Goal: Obtain resource: Download file/media

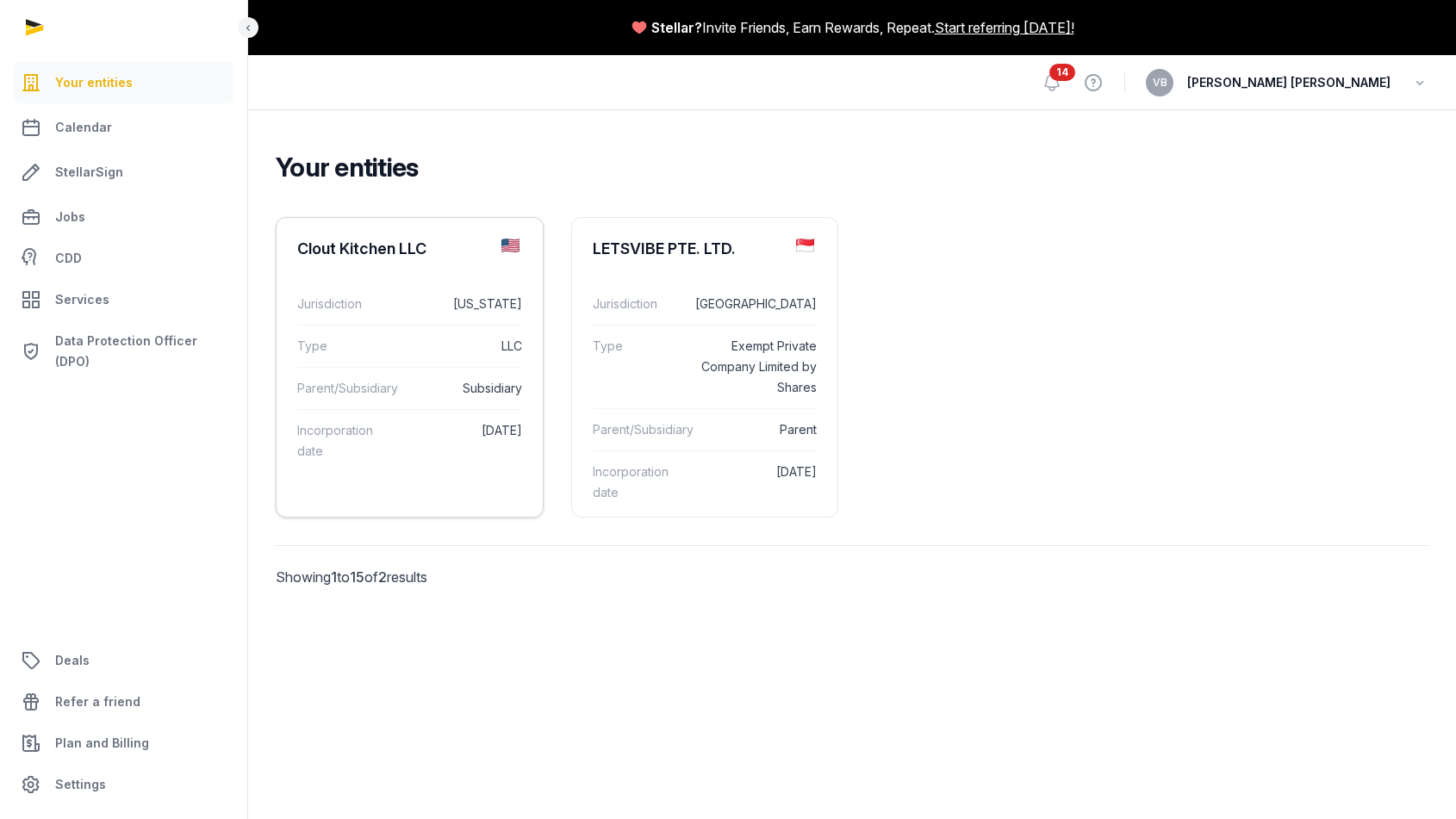
click at [427, 319] on div "Jurisdiction [US_STATE]" at bounding box center [410, 304] width 225 height 41
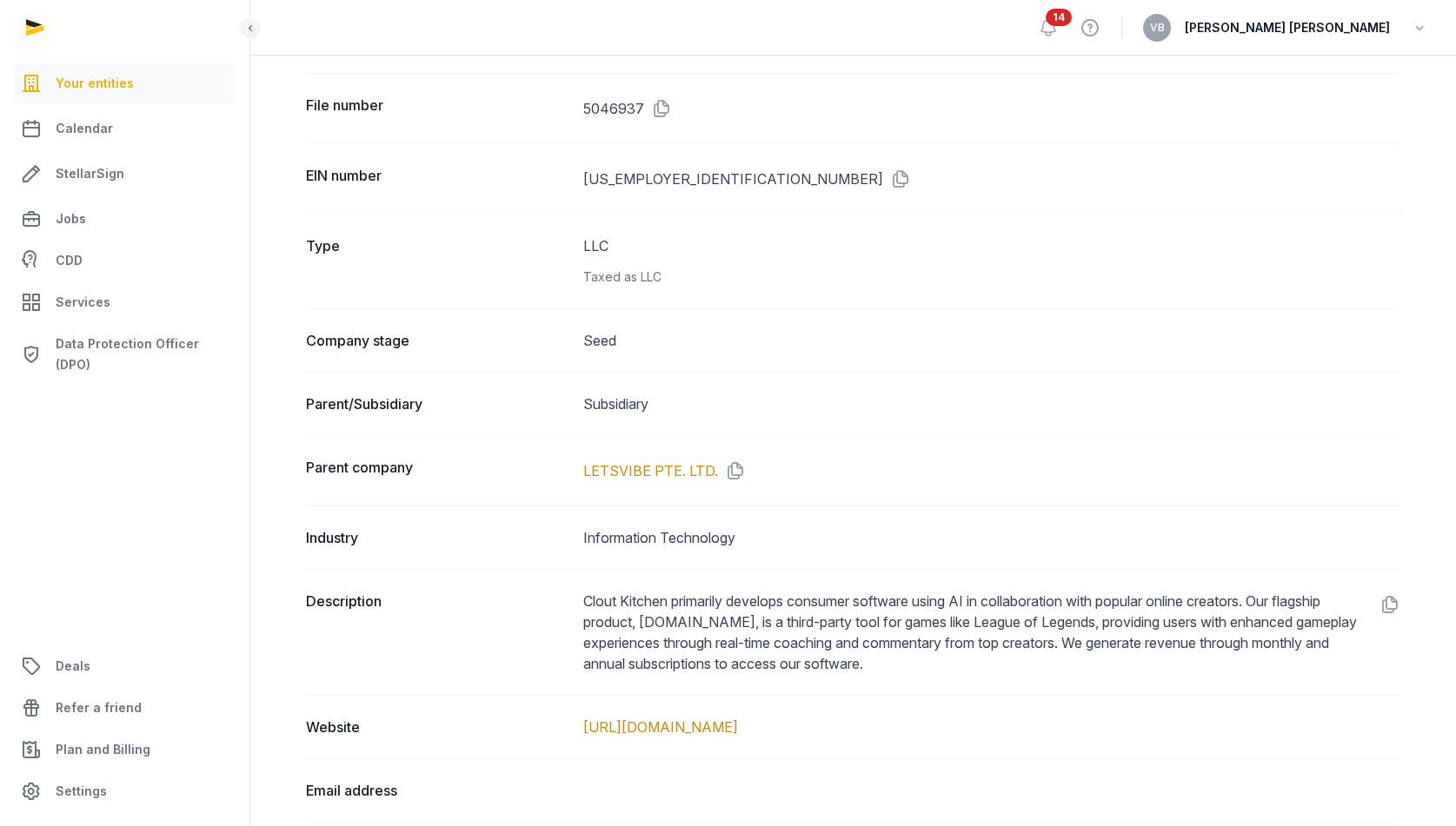
scroll to position [618, 0]
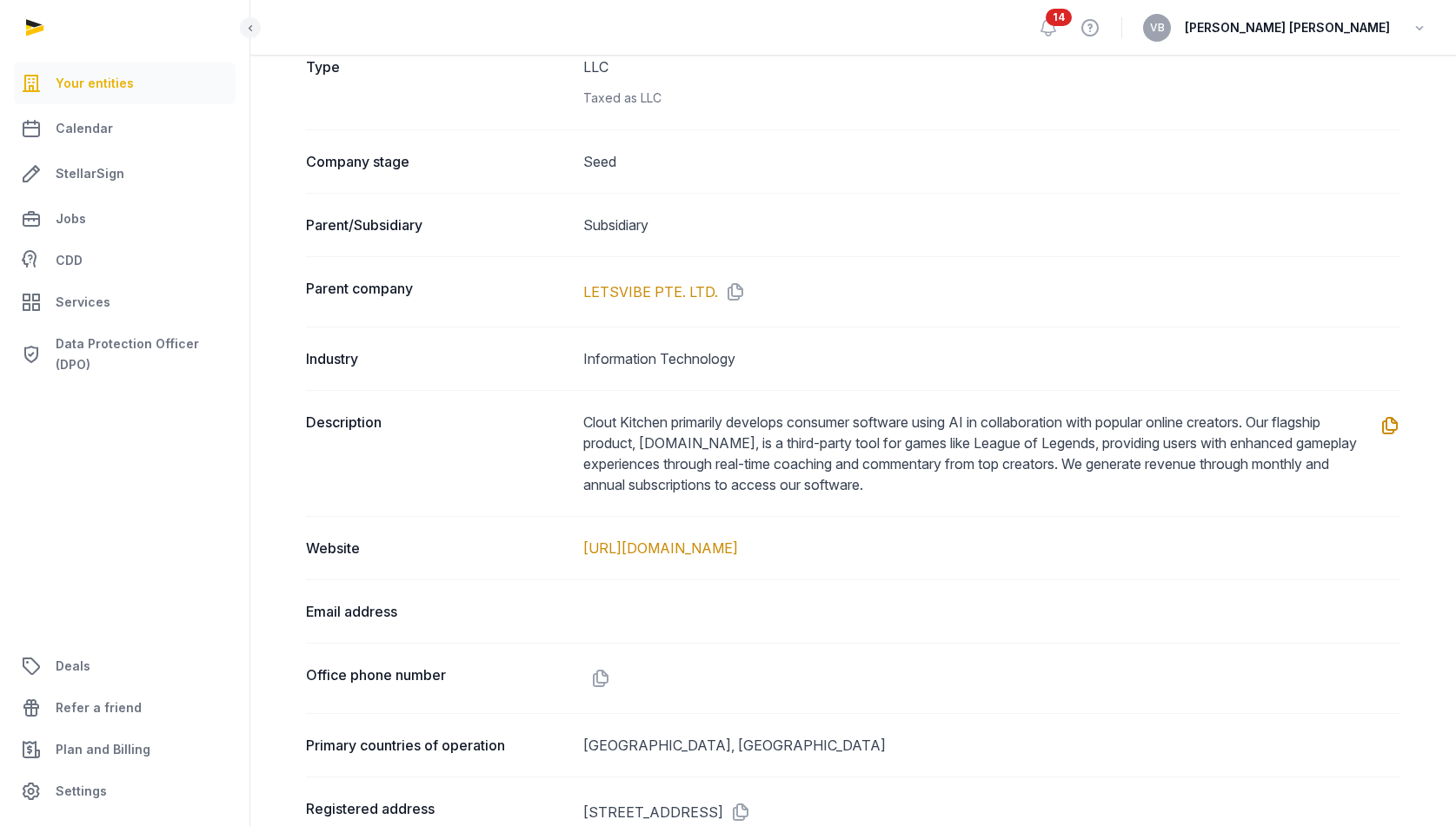
click at [1389, 427] on icon at bounding box center [1386, 426] width 28 height 28
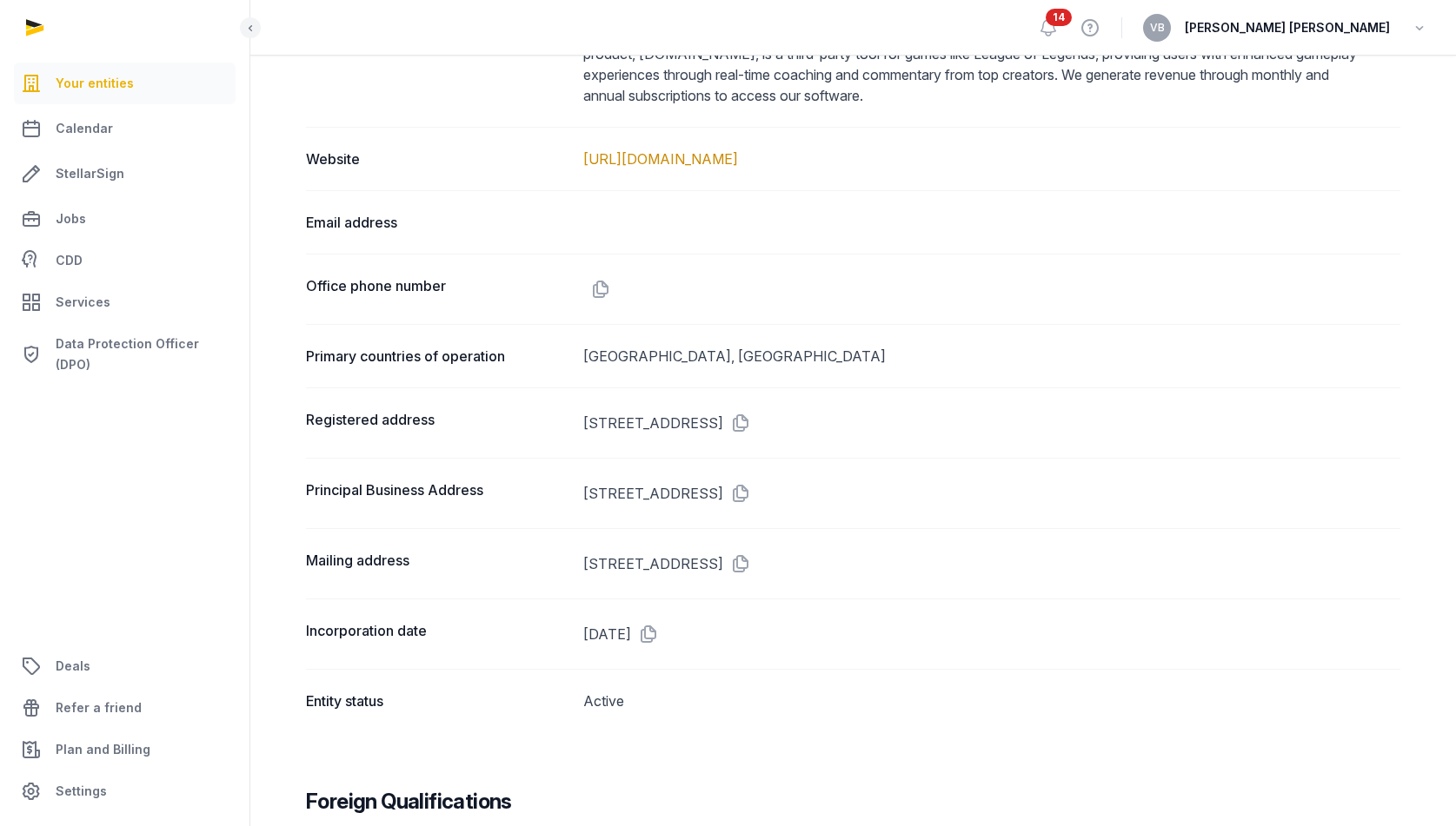
scroll to position [1017, 0]
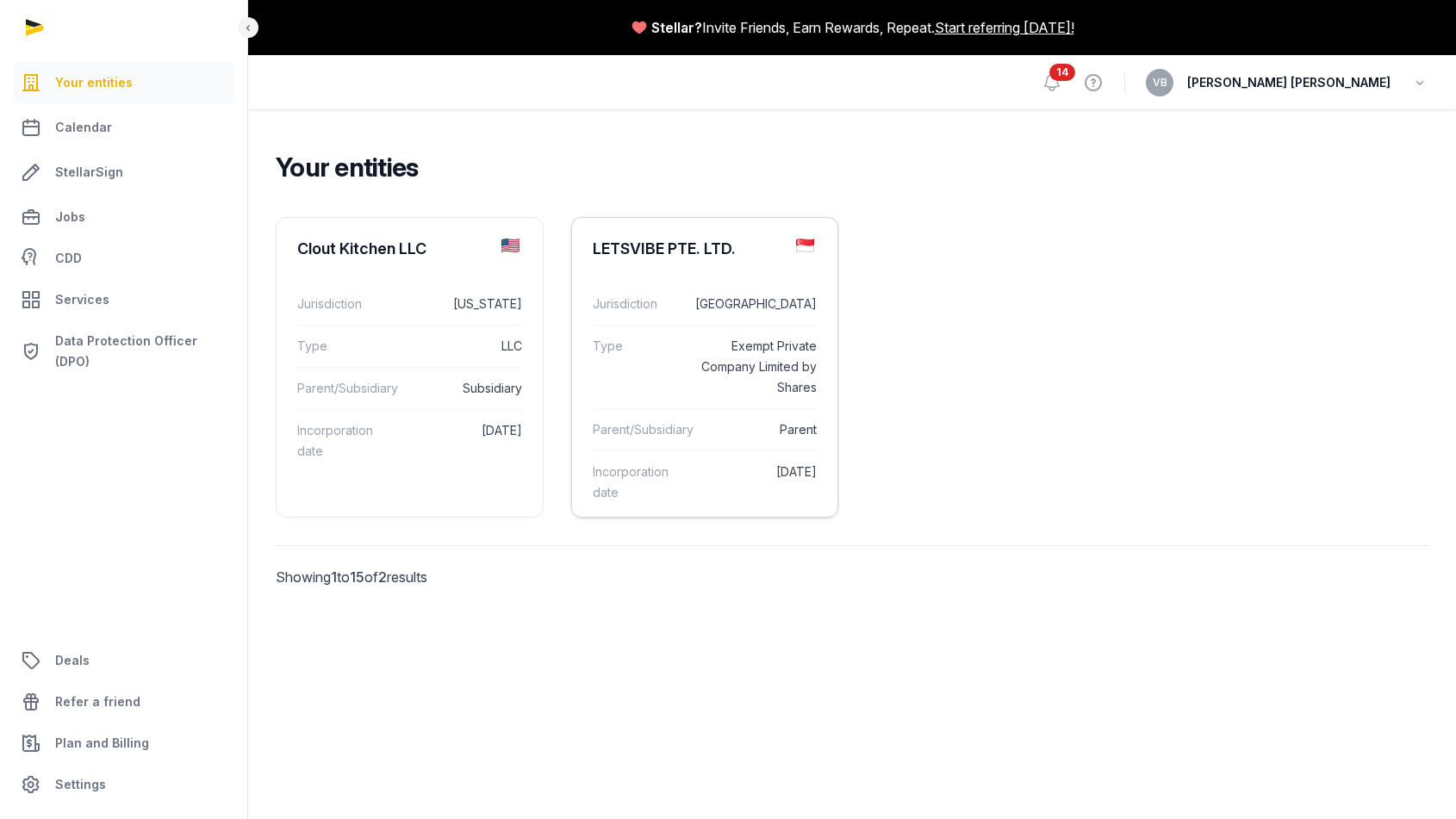
click at [709, 482] on dd "[DATE]" at bounding box center [754, 482] width 127 height 41
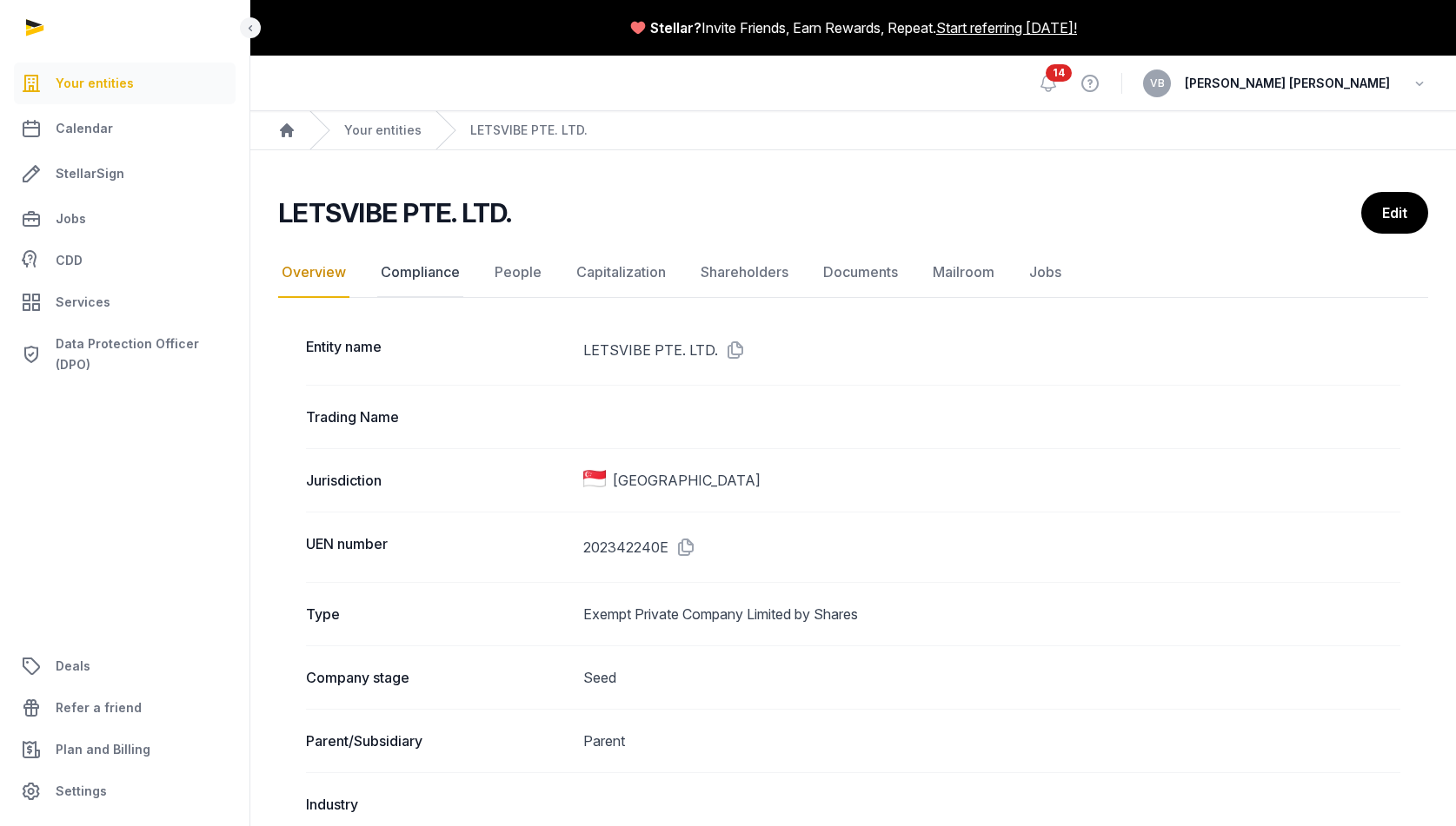
click at [425, 279] on link "Compliance" at bounding box center [420, 273] width 86 height 50
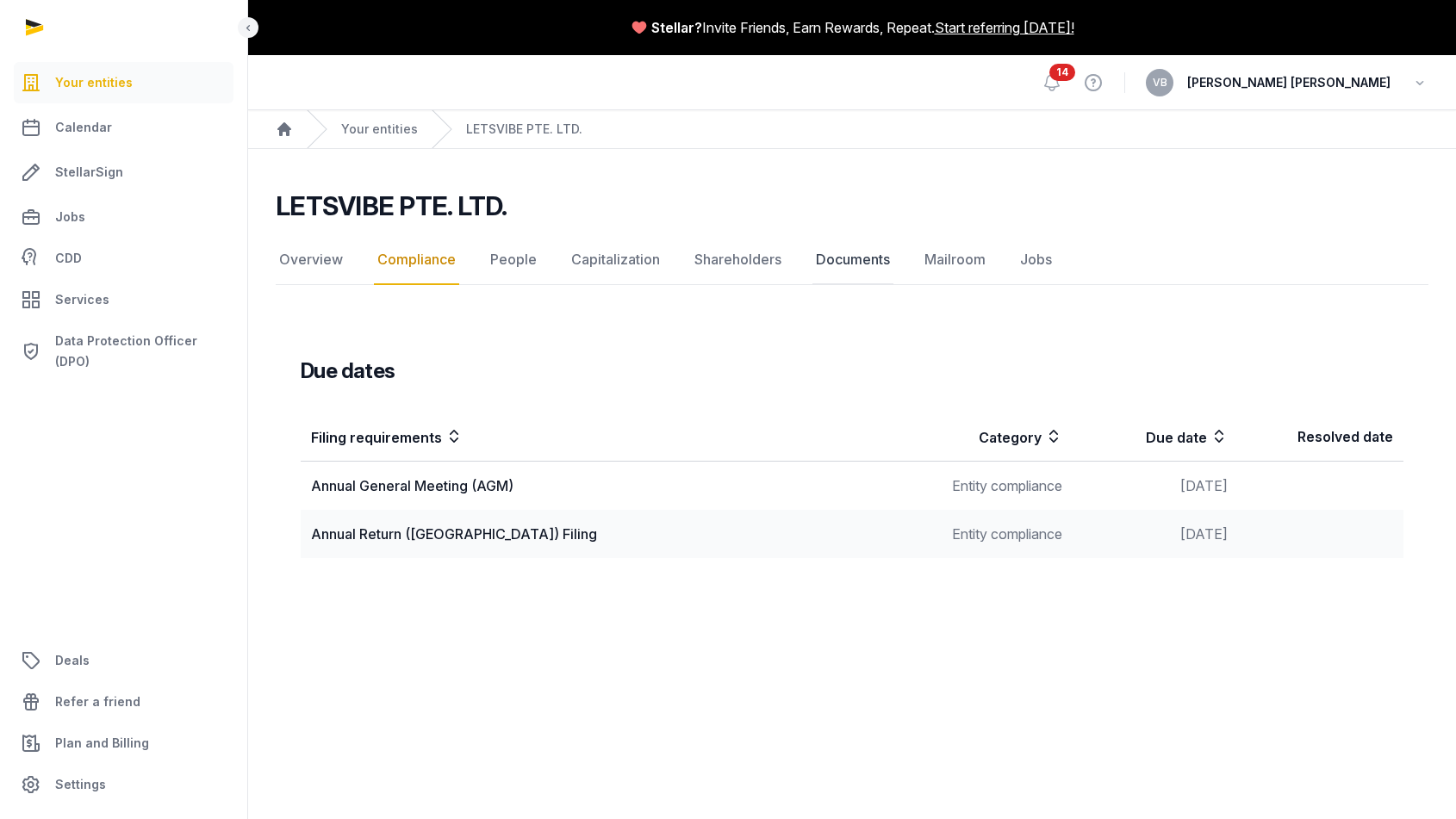
click at [829, 261] on link "Documents" at bounding box center [853, 260] width 81 height 50
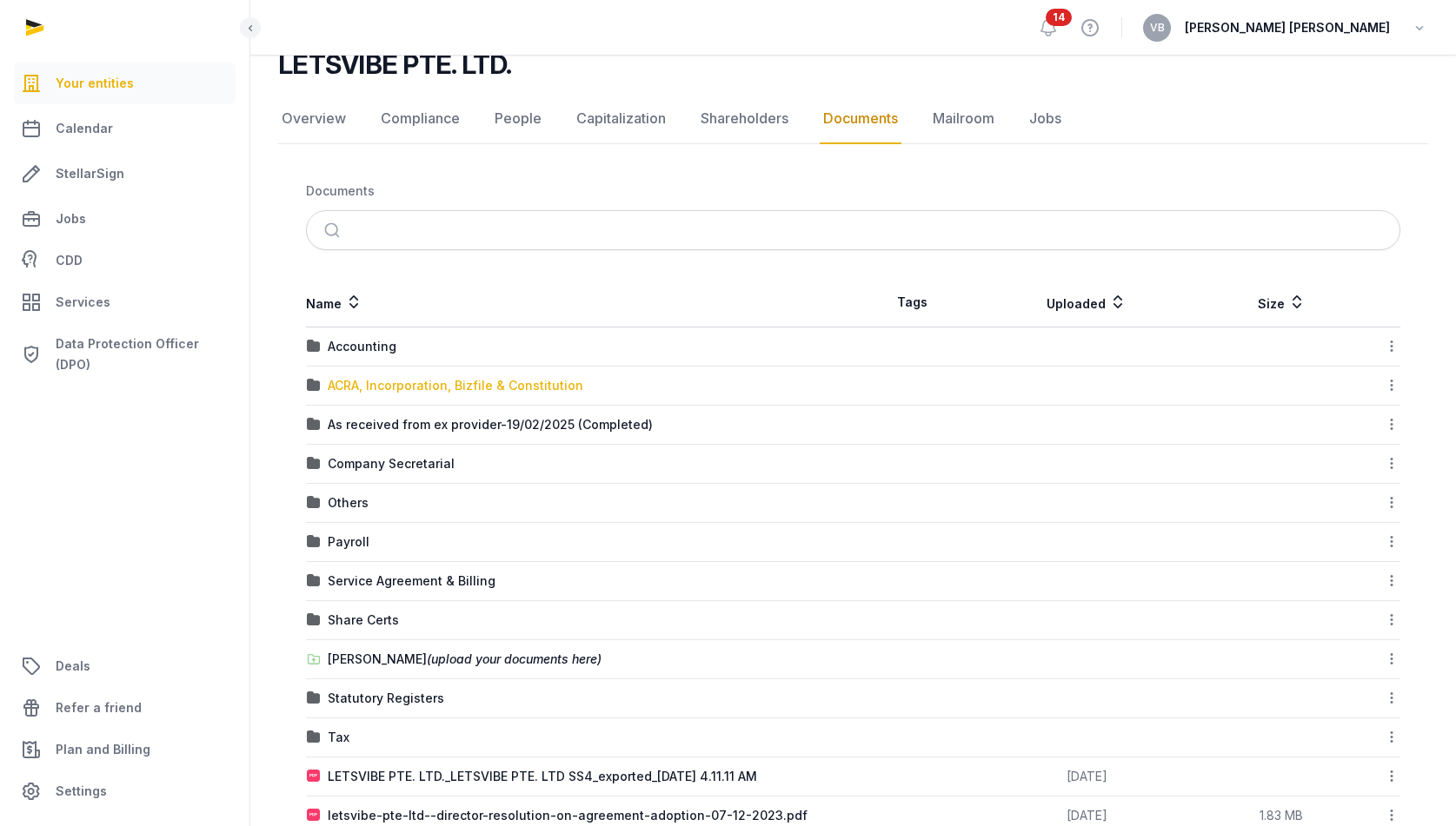
scroll to position [152, 0]
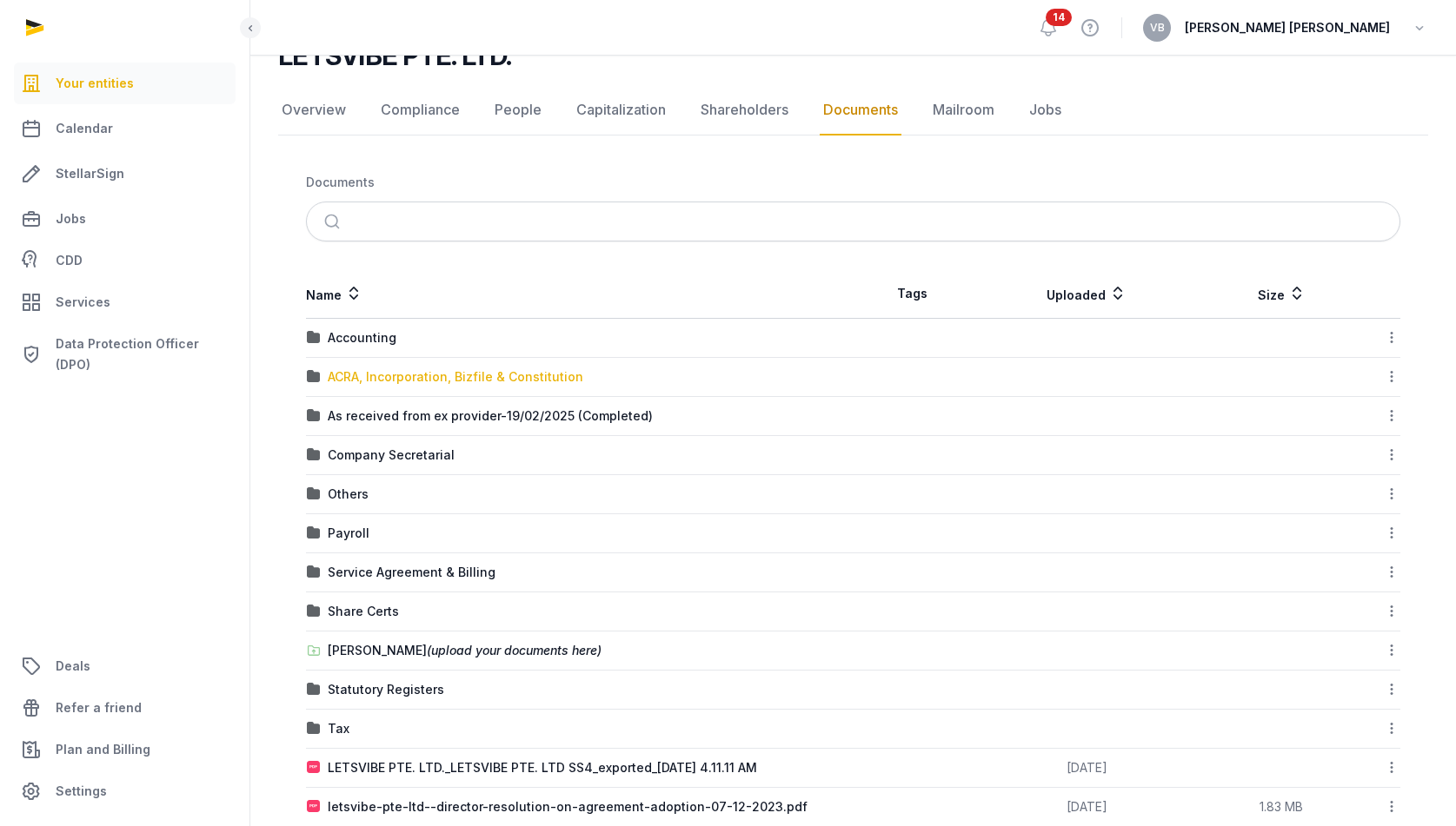
click at [457, 372] on div "ACRA, Incorporation, Bizfile & Constitution" at bounding box center [455, 377] width 255 height 18
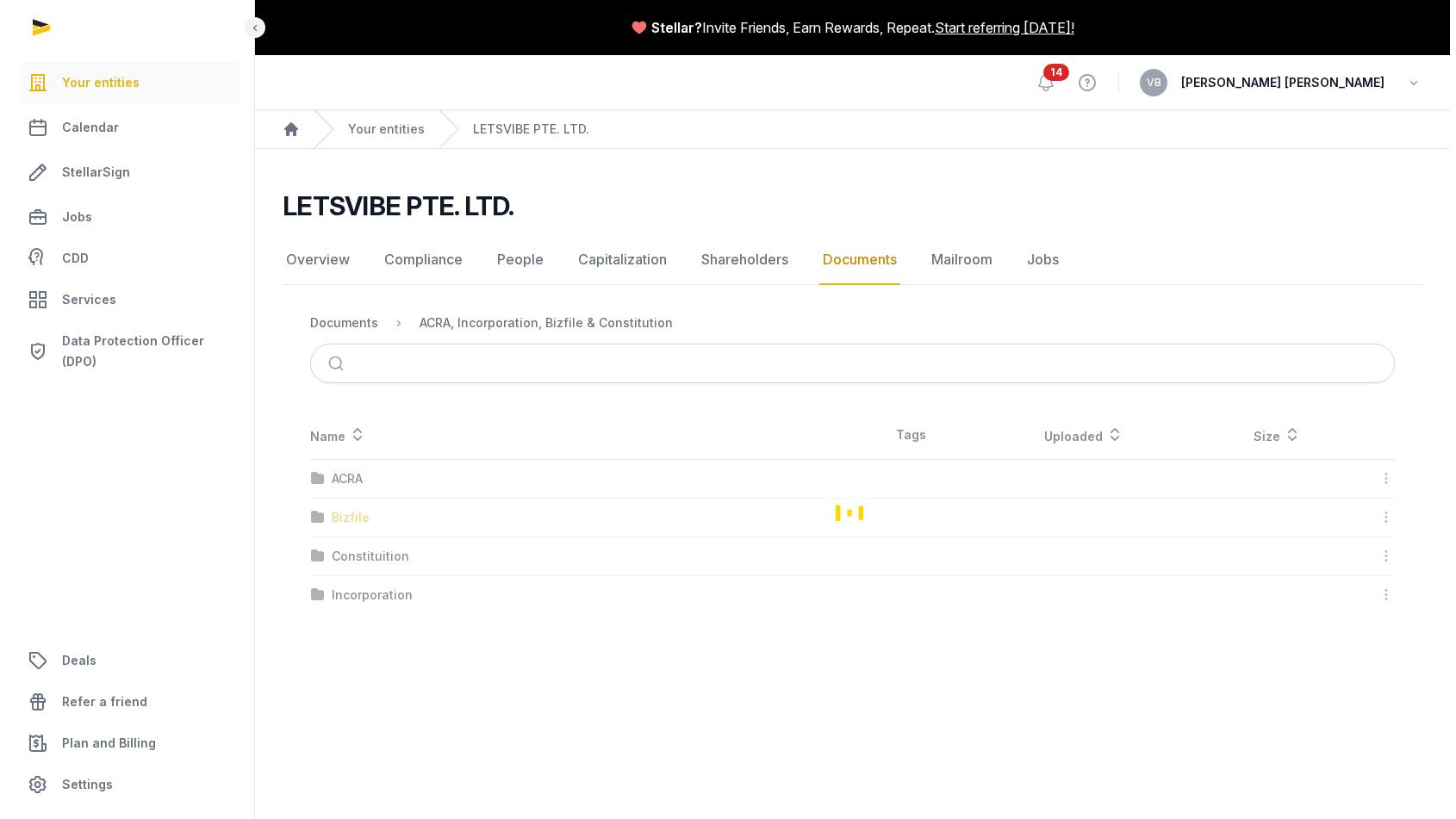
scroll to position [0, 0]
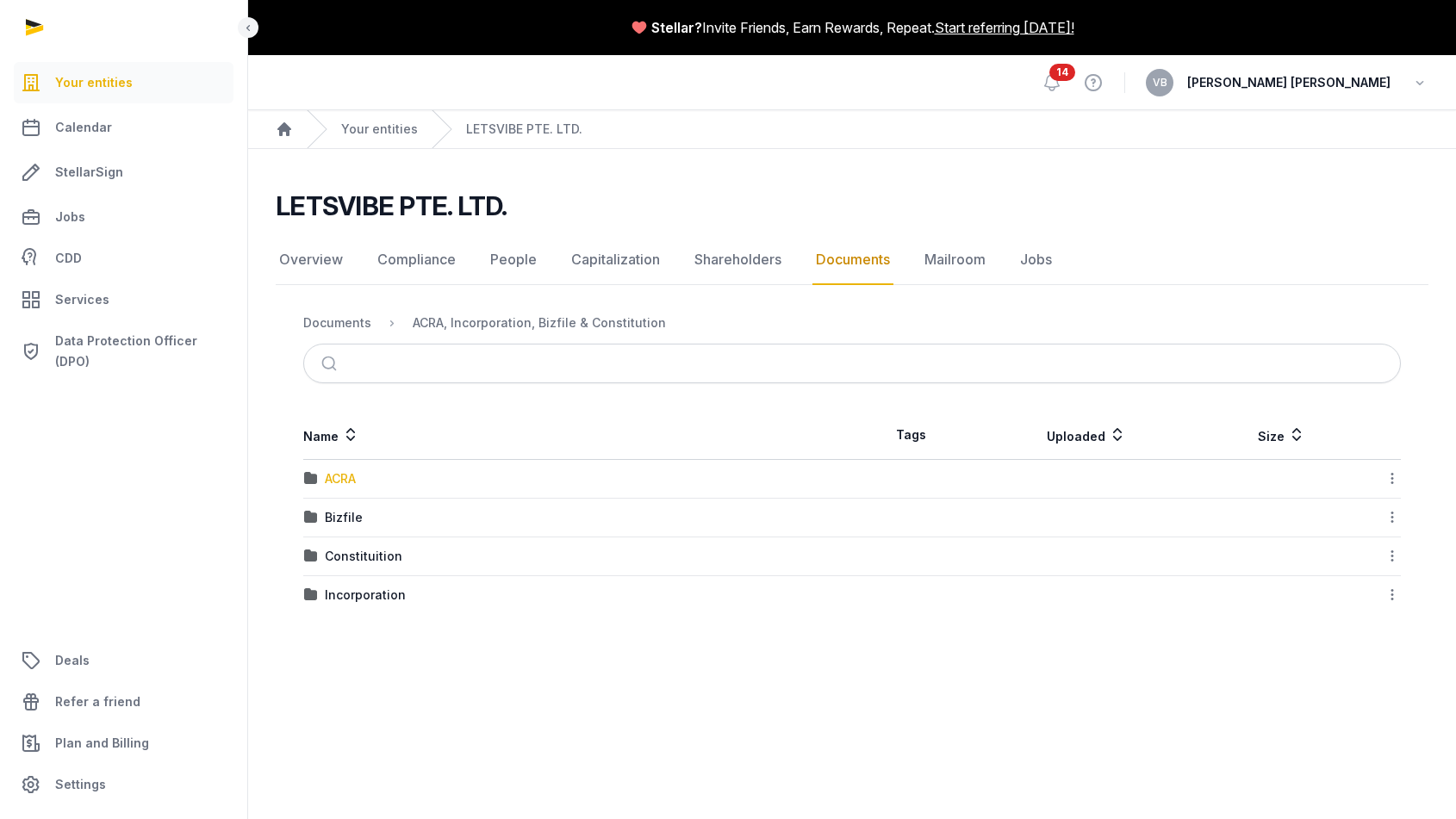
click at [343, 482] on div "ACRA" at bounding box center [341, 479] width 31 height 17
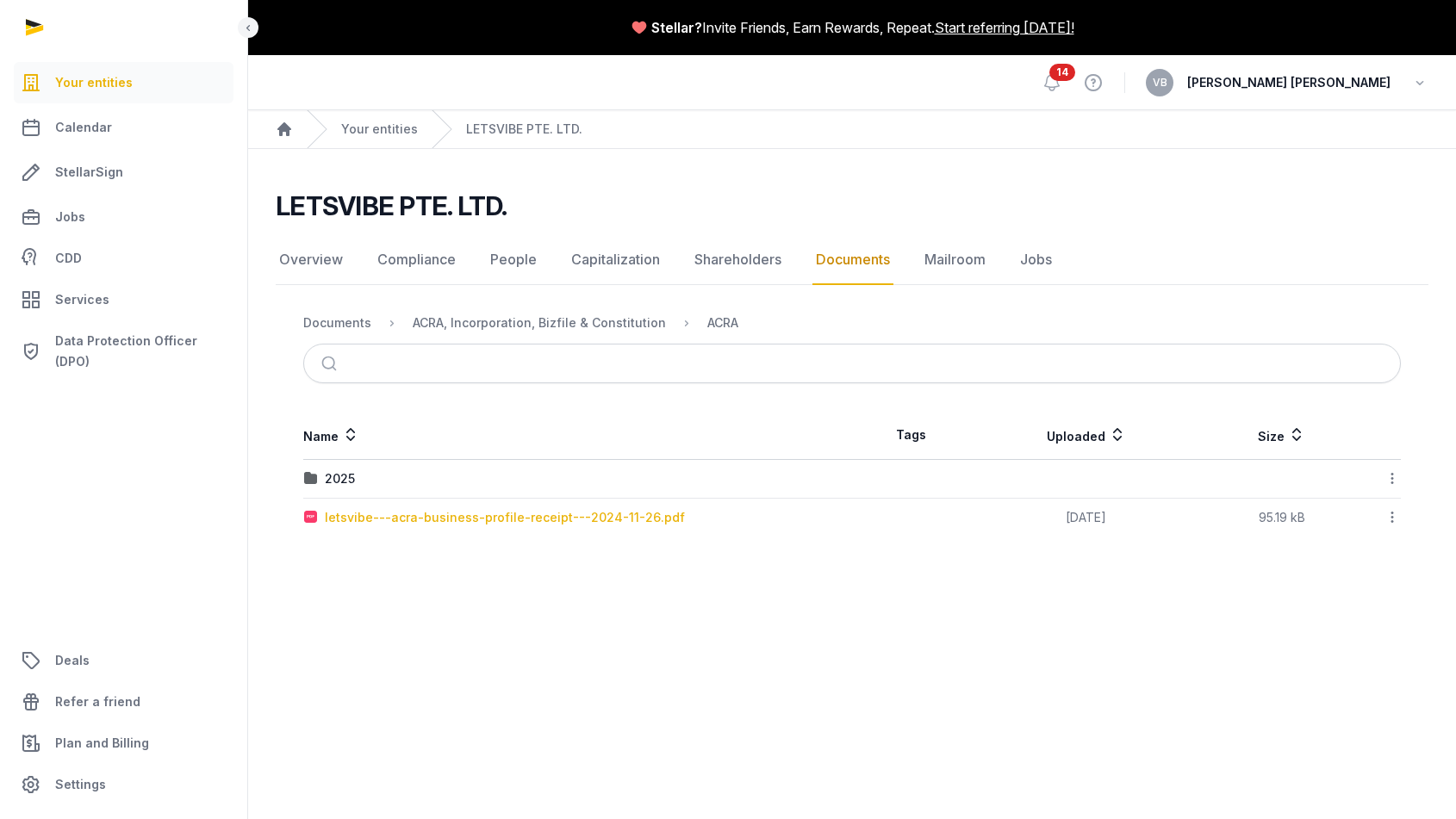
click at [584, 509] on div "letsvibe---acra-business-profile-receipt---2024-11-26.pdf" at bounding box center [504, 517] width 360 height 17
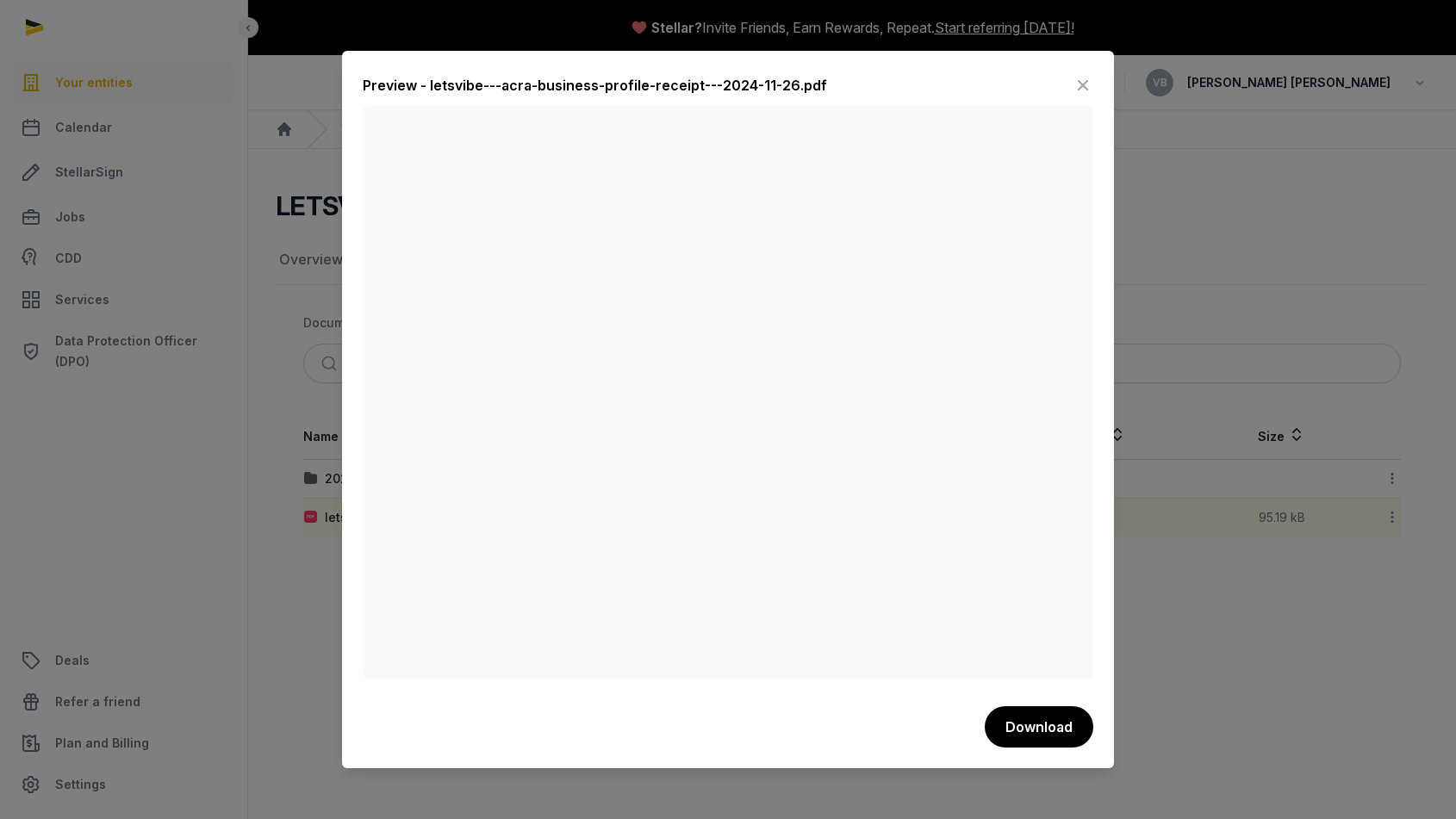
click at [1239, 428] on div at bounding box center [728, 410] width 1456 height 819
click at [1234, 428] on div at bounding box center [728, 410] width 1456 height 819
click at [1073, 80] on icon at bounding box center [1083, 86] width 20 height 28
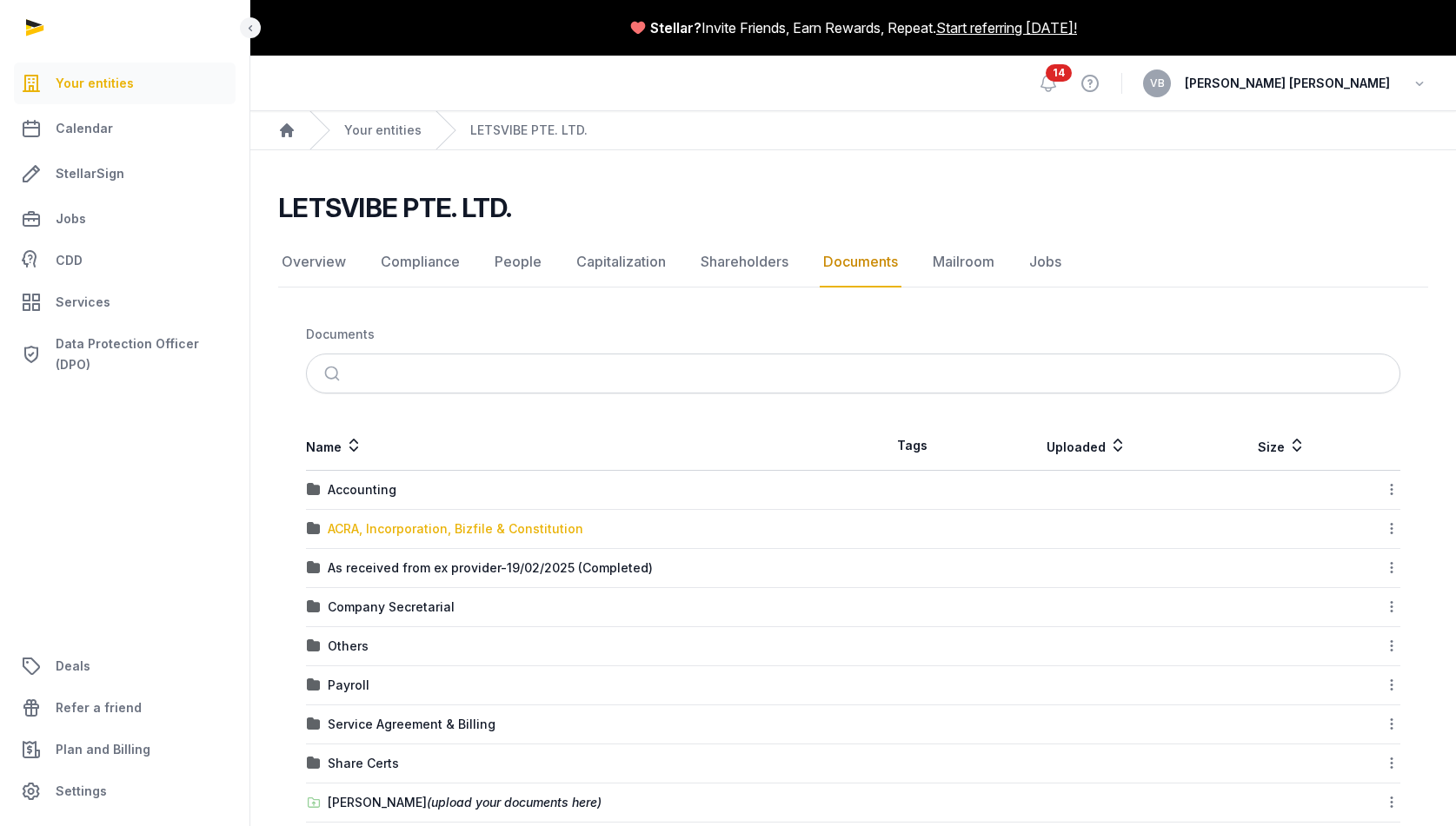
click at [360, 532] on div "ACRA, Incorporation, Bizfile & Constitution" at bounding box center [455, 529] width 255 height 18
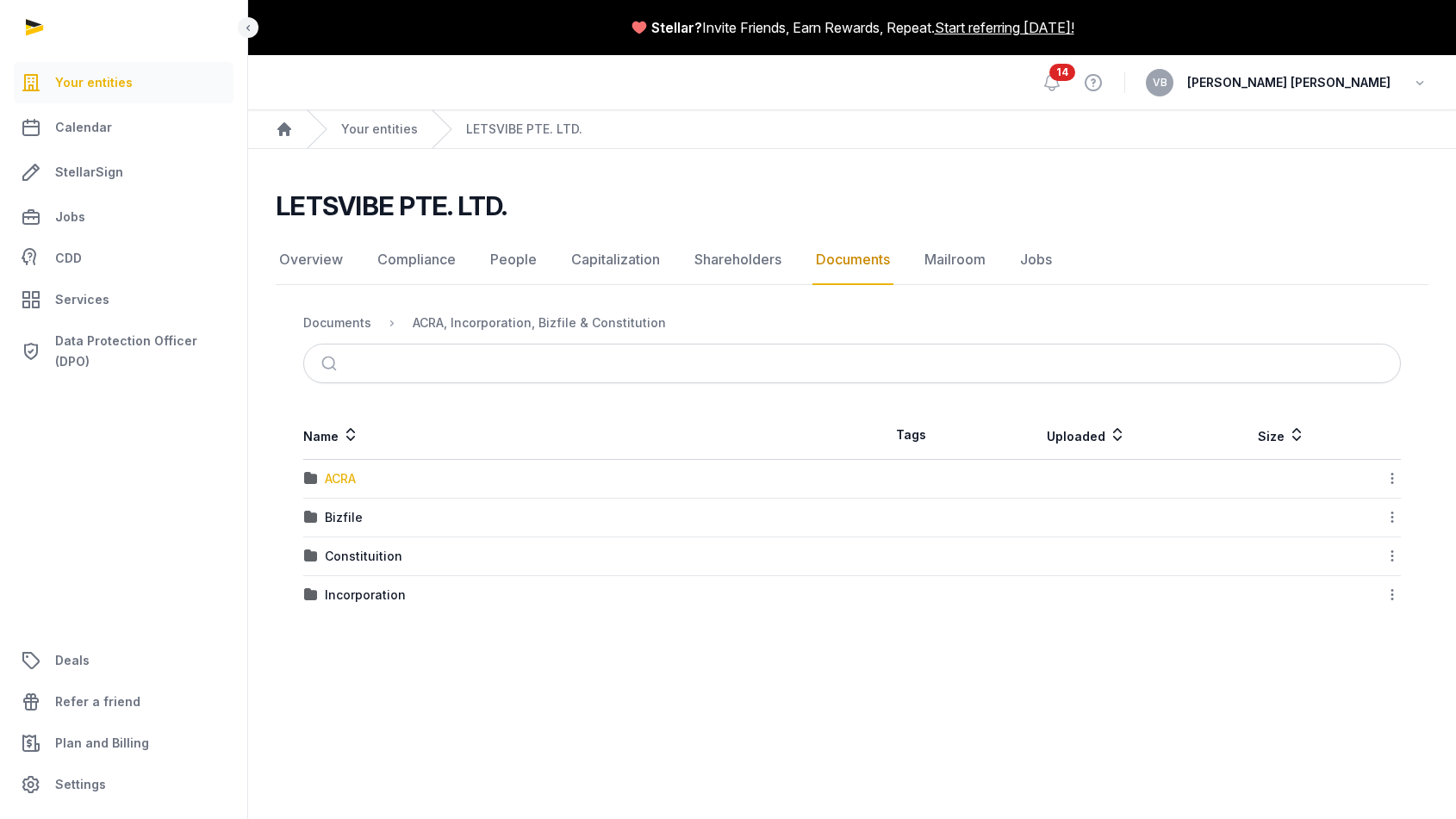
click at [349, 479] on div "ACRA" at bounding box center [341, 479] width 31 height 17
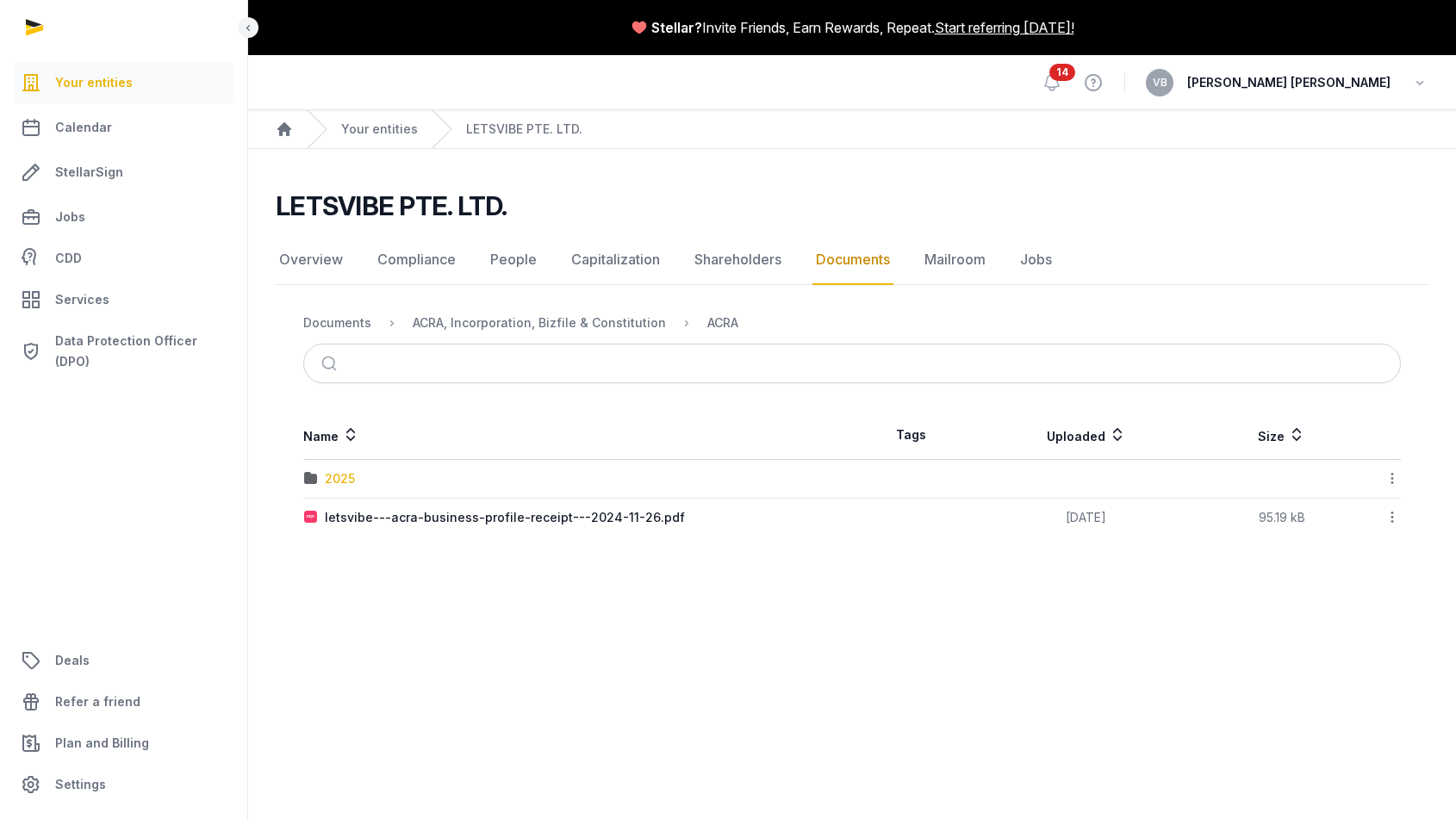
click at [349, 479] on div "2025" at bounding box center [340, 479] width 30 height 17
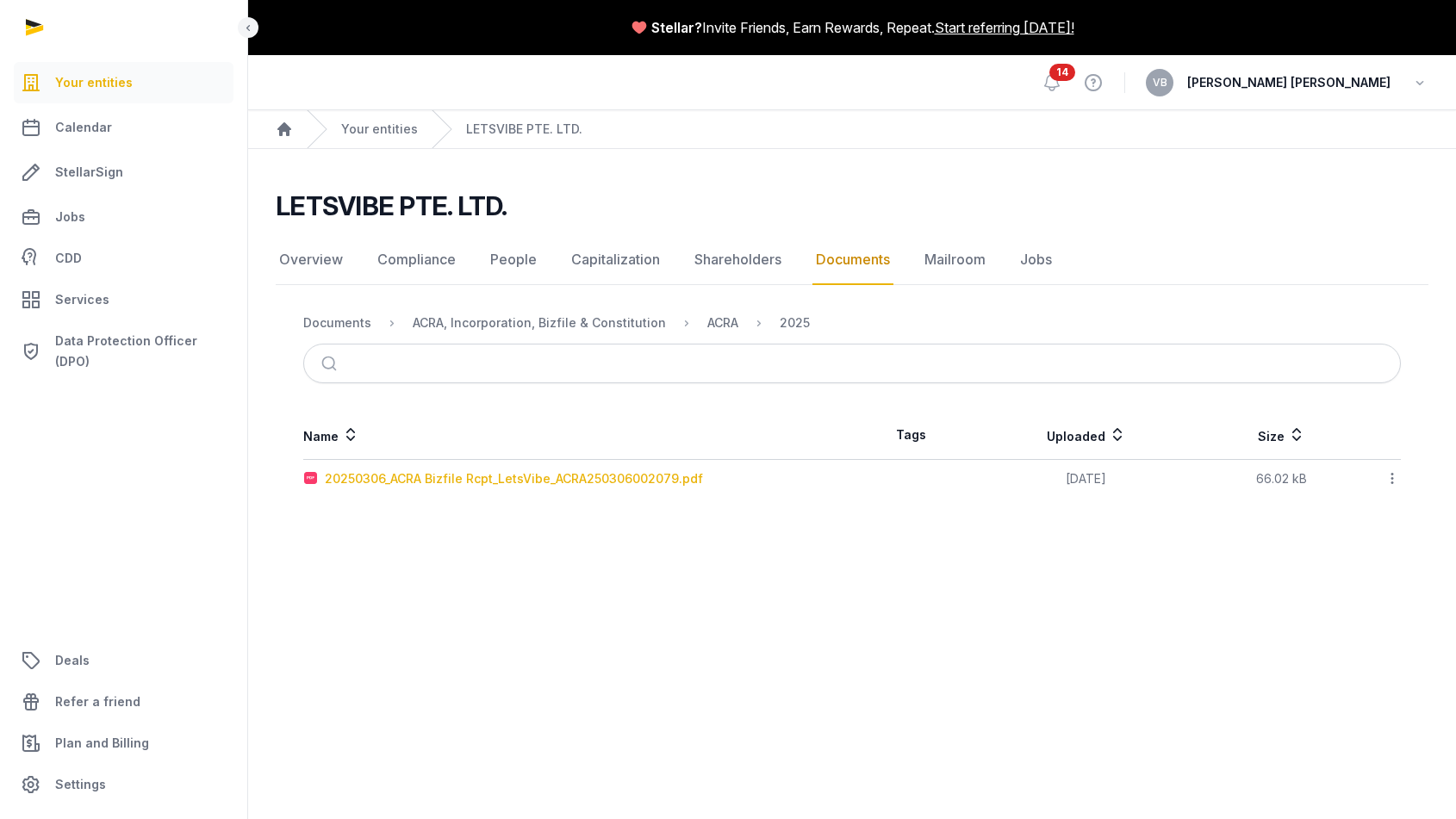
click at [375, 484] on div "20250306_ACRA Bizfile Rcpt_LetsVibe_ACRA250306002079.pdf" at bounding box center [514, 479] width 378 height 17
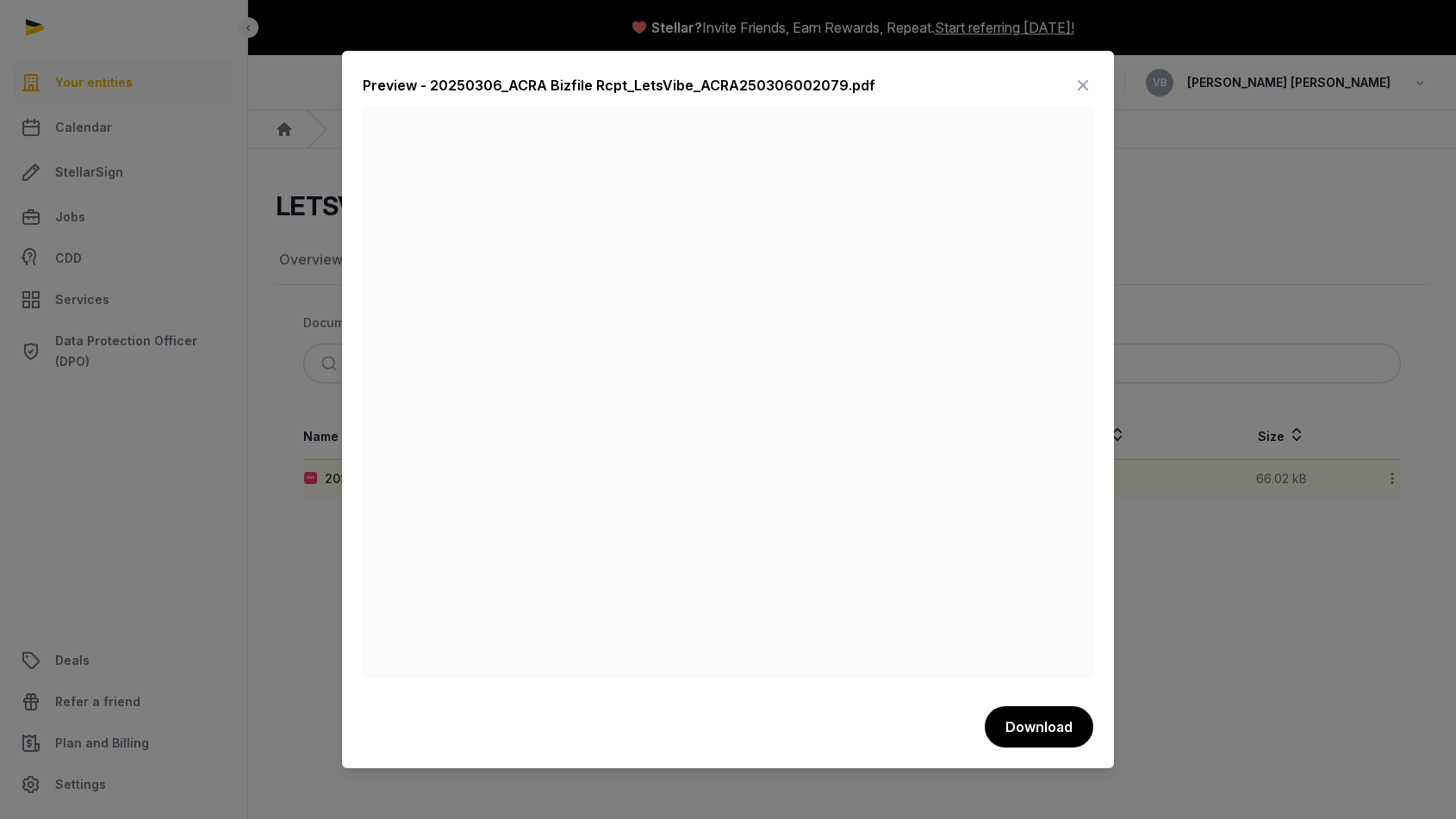
click at [1211, 263] on div at bounding box center [728, 410] width 1456 height 819
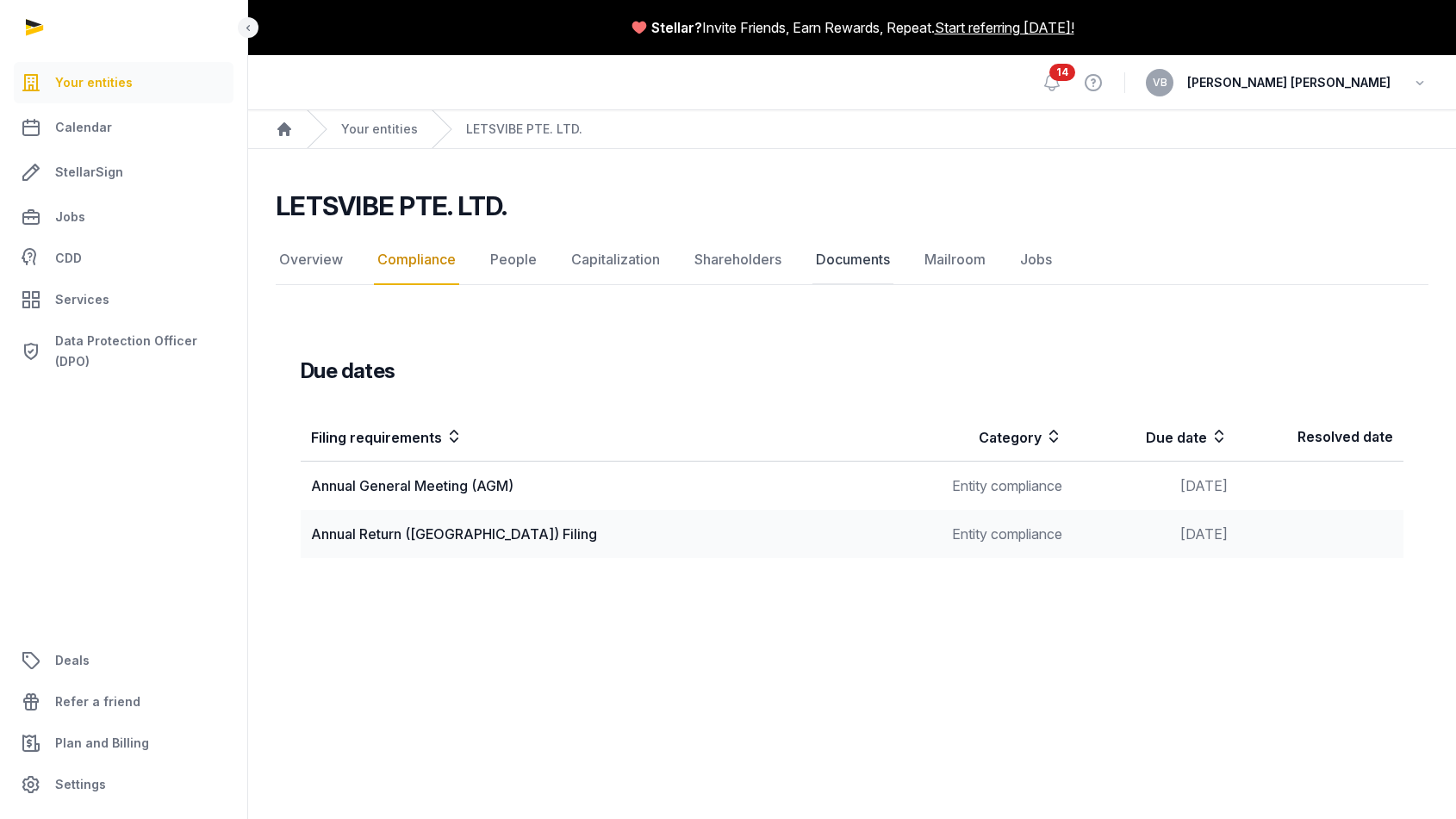
click at [860, 262] on link "Documents" at bounding box center [853, 260] width 81 height 50
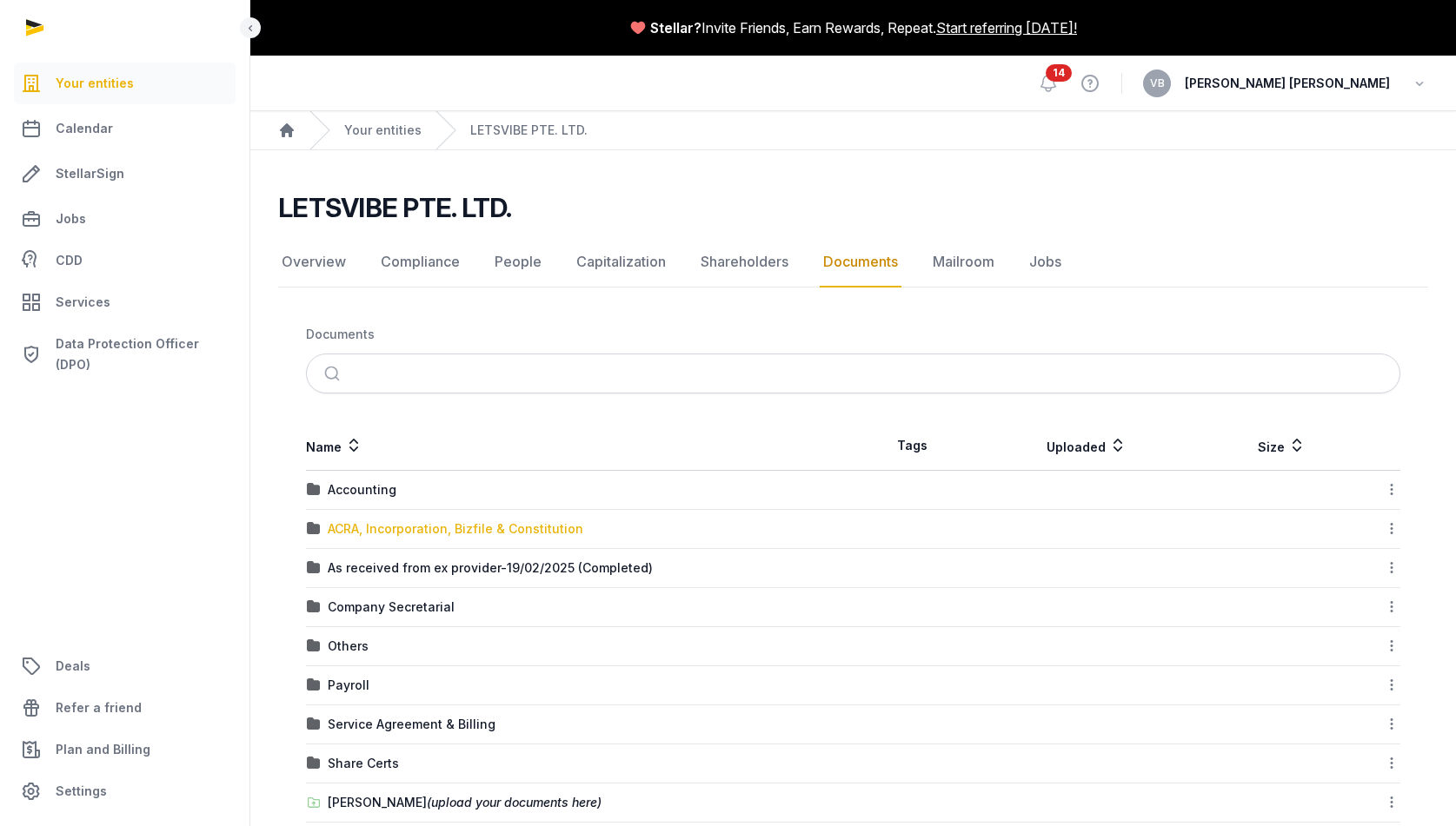
click at [415, 525] on div "ACRA, Incorporation, Bizfile & Constitution" at bounding box center [455, 529] width 255 height 18
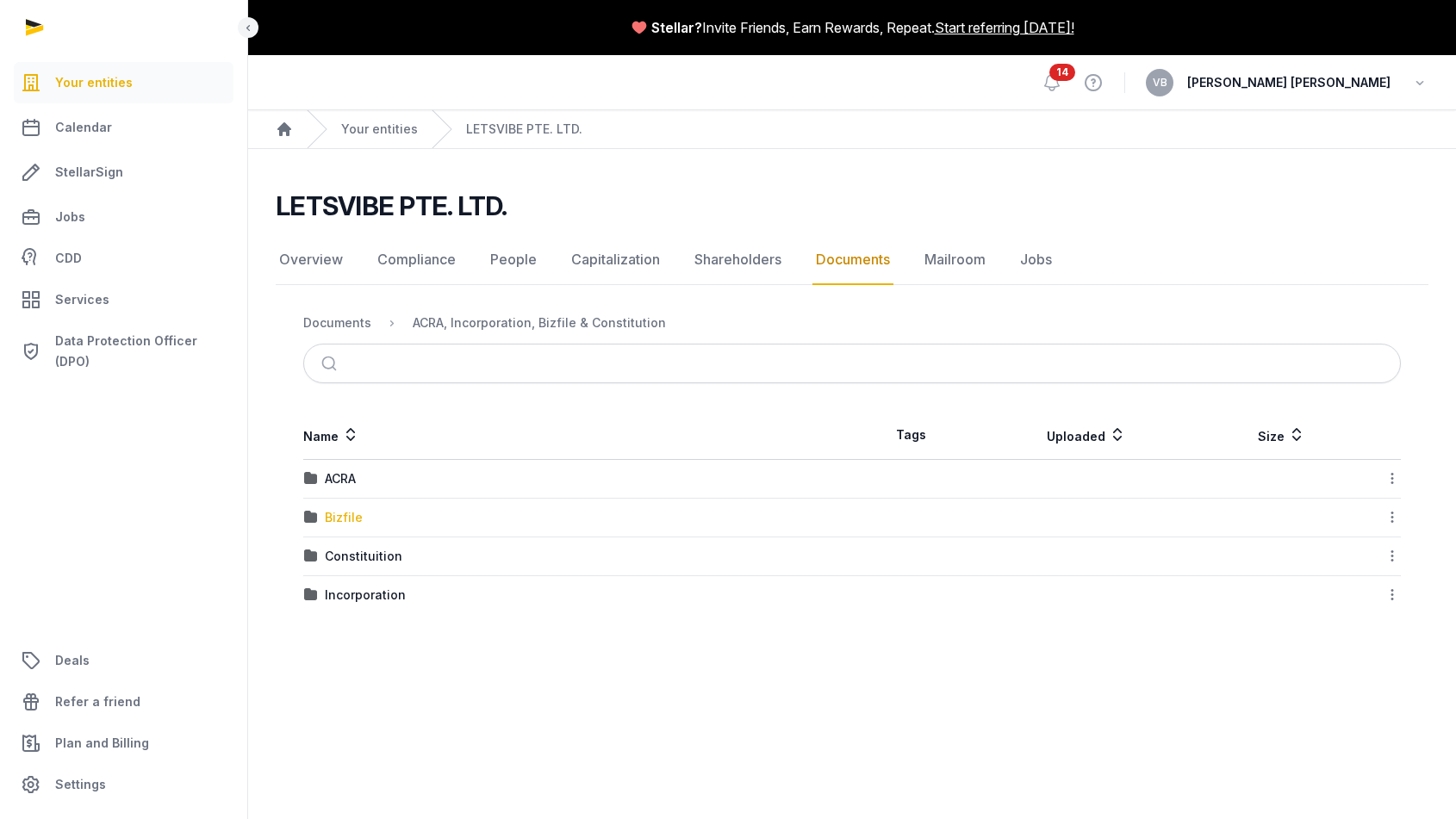
click at [347, 522] on div "Bizfile" at bounding box center [343, 517] width 38 height 17
click at [342, 558] on div "2025" at bounding box center [340, 556] width 30 height 17
click at [445, 473] on div "20250306_ACRA Bizfile_LetsVibe_I250306003384.pdf" at bounding box center [485, 479] width 321 height 17
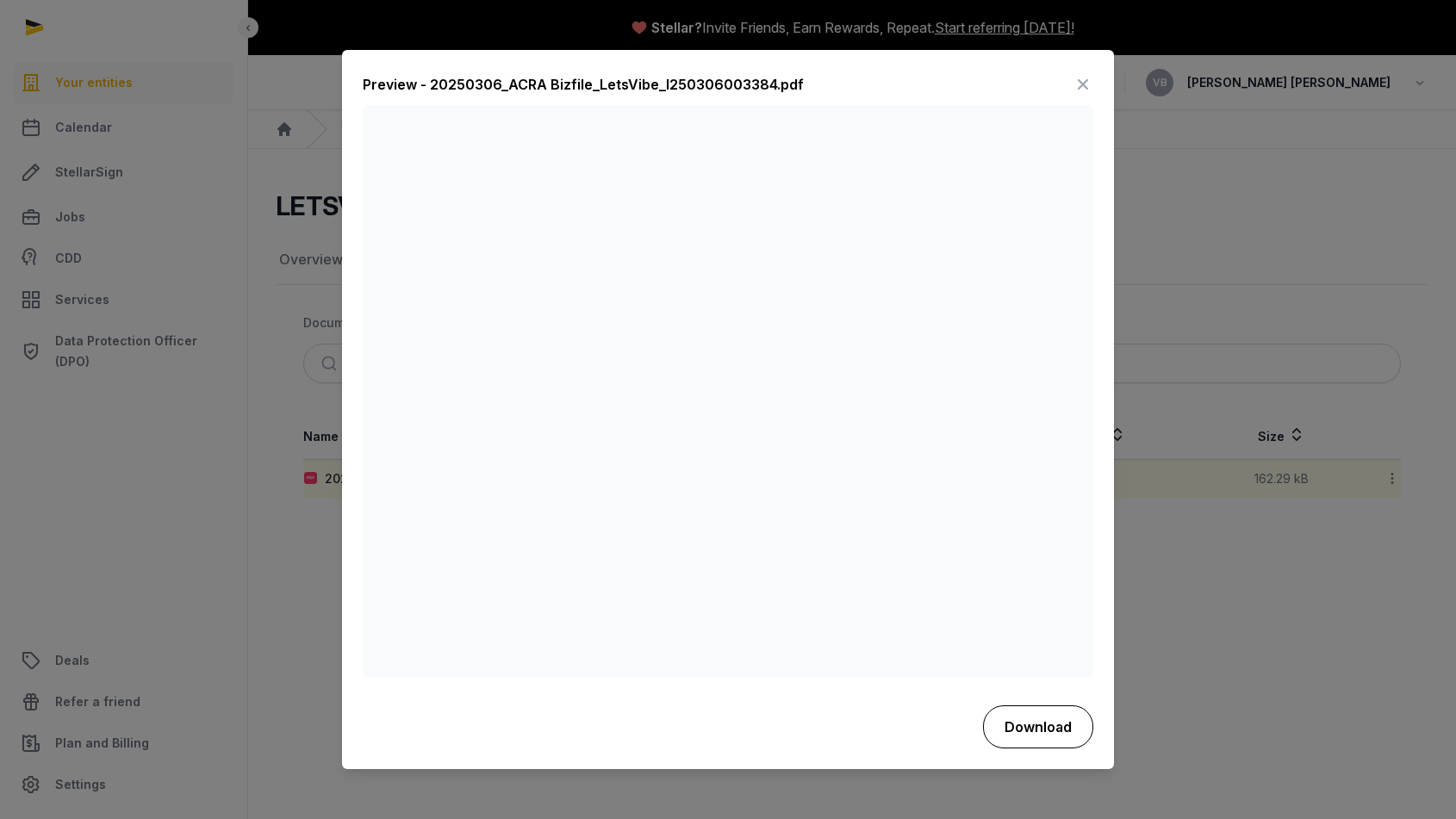
click at [1054, 734] on button "Download" at bounding box center [1038, 727] width 110 height 43
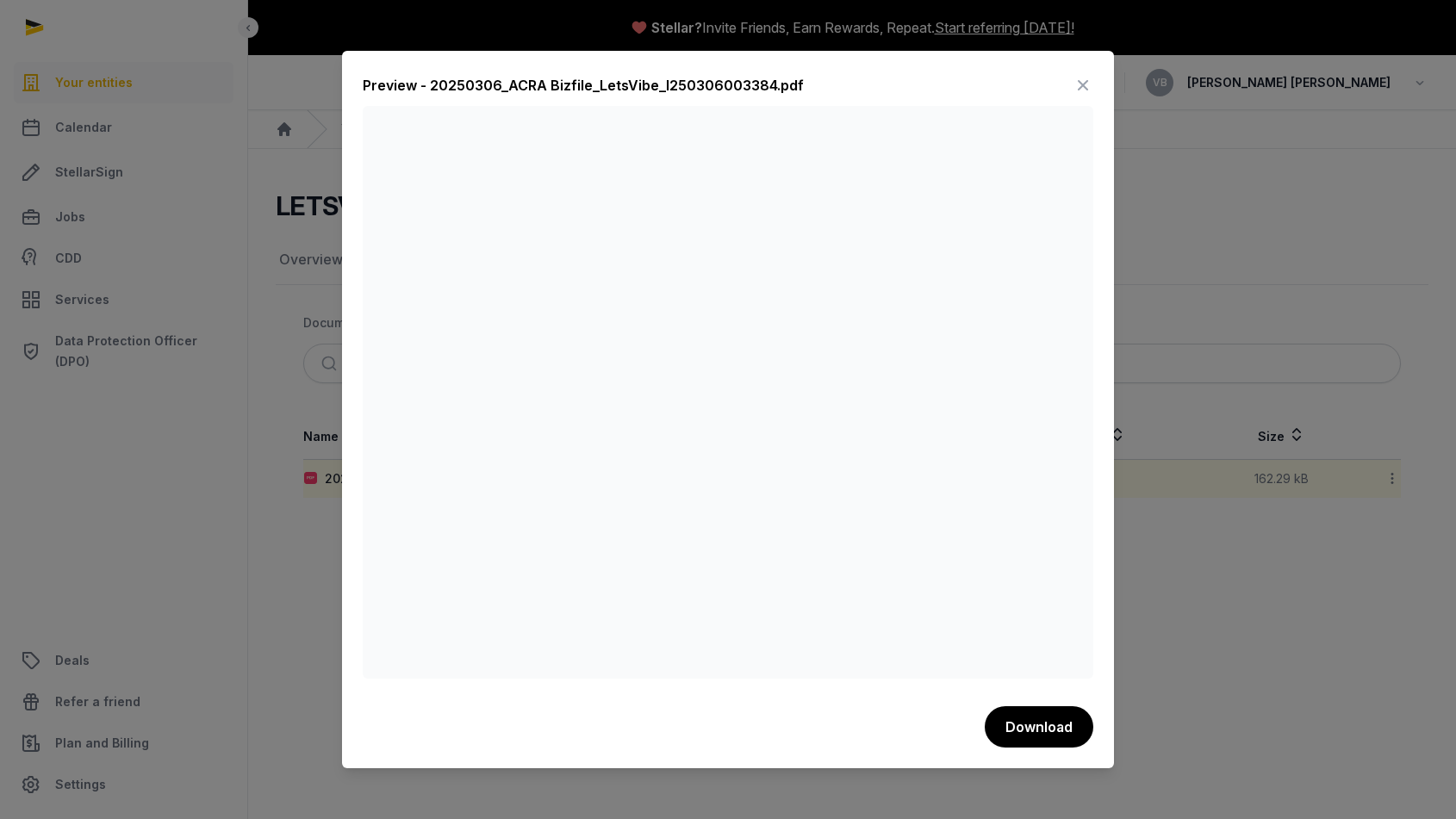
click at [1214, 291] on div at bounding box center [728, 410] width 1456 height 819
click at [1086, 81] on icon at bounding box center [1083, 86] width 20 height 28
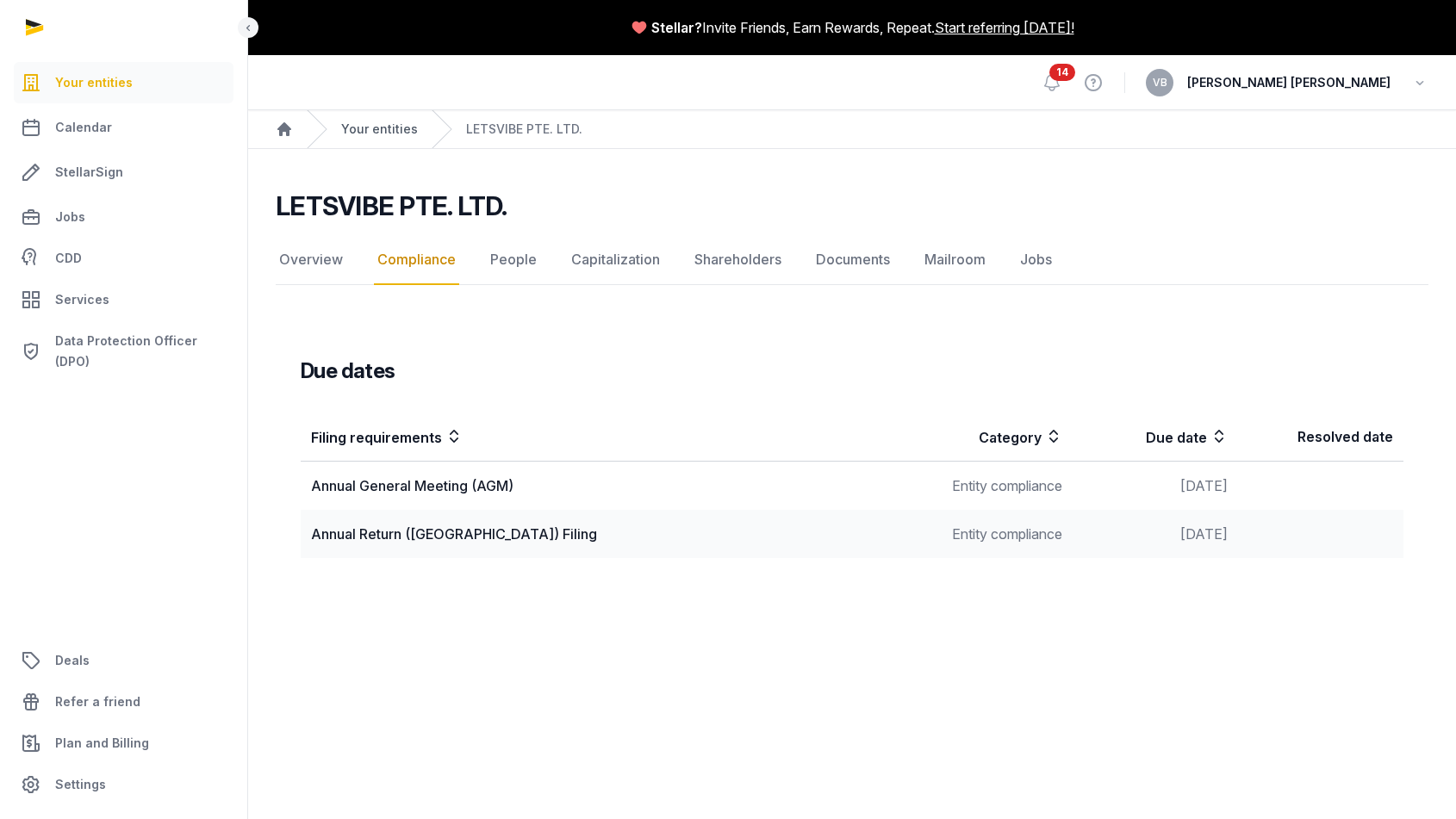
click at [367, 136] on link "Your entities" at bounding box center [379, 129] width 76 height 17
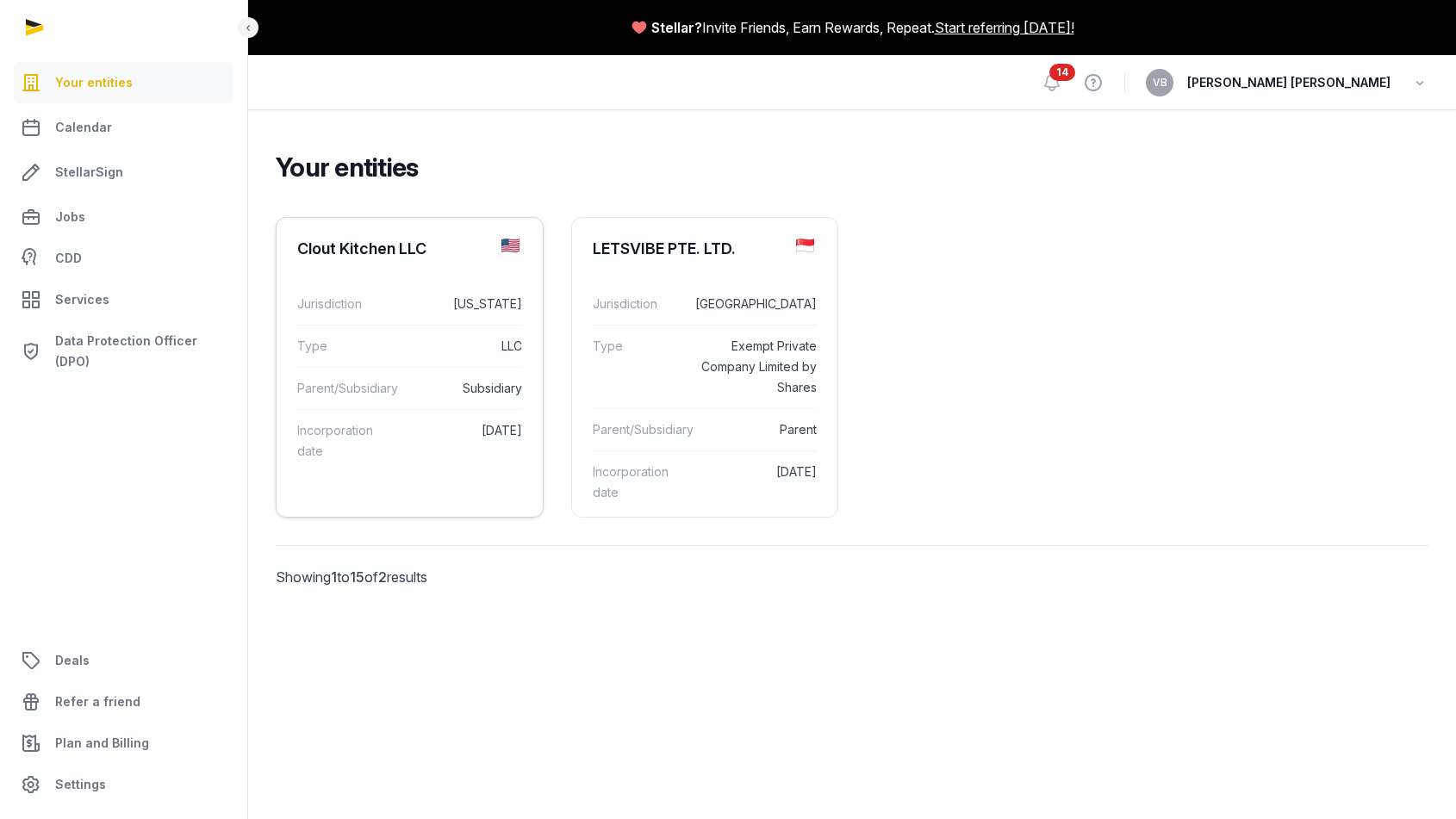
click at [445, 428] on dd "[DATE]" at bounding box center [459, 441] width 127 height 41
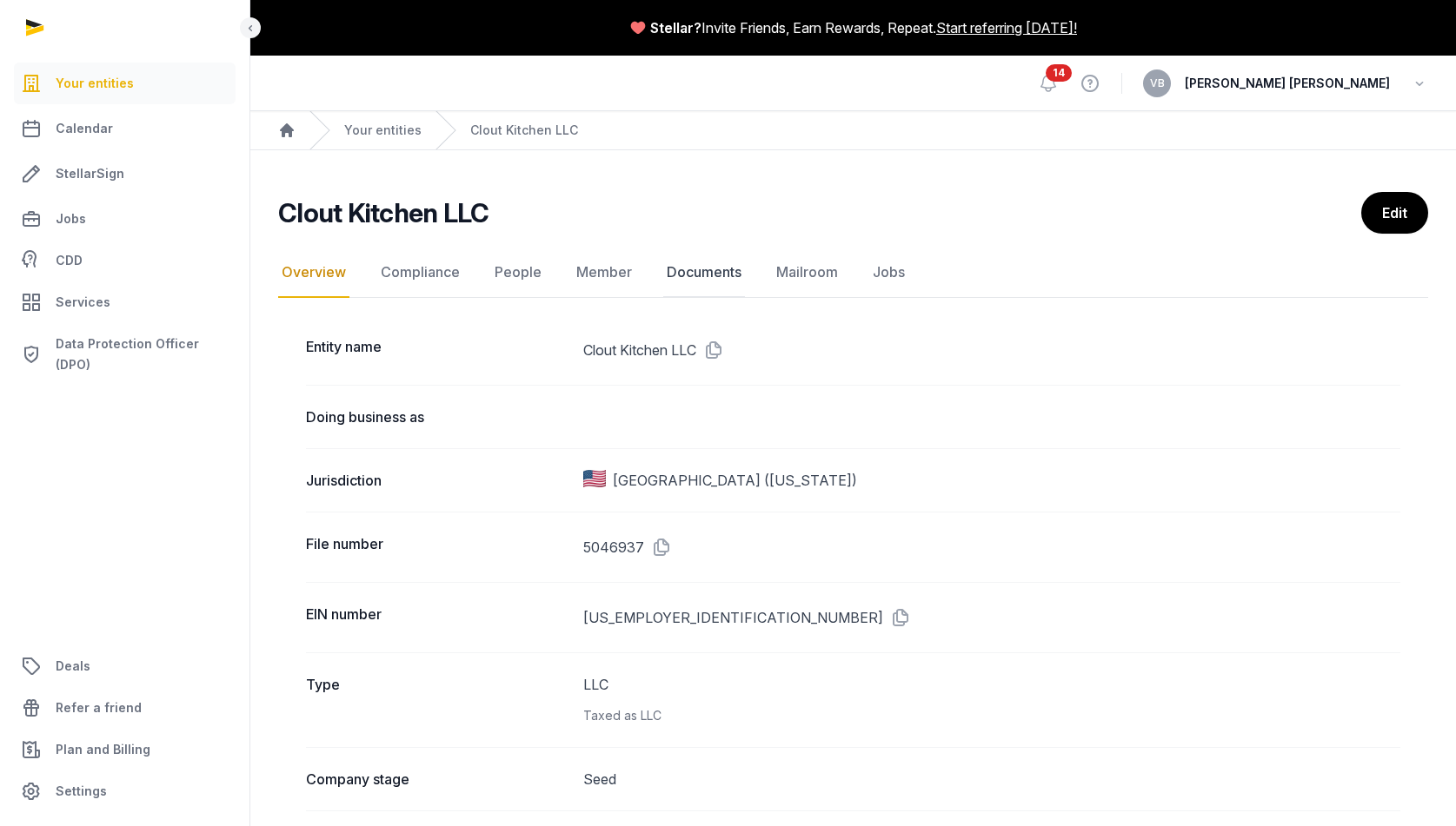
click at [715, 273] on link "Documents" at bounding box center [704, 273] width 82 height 50
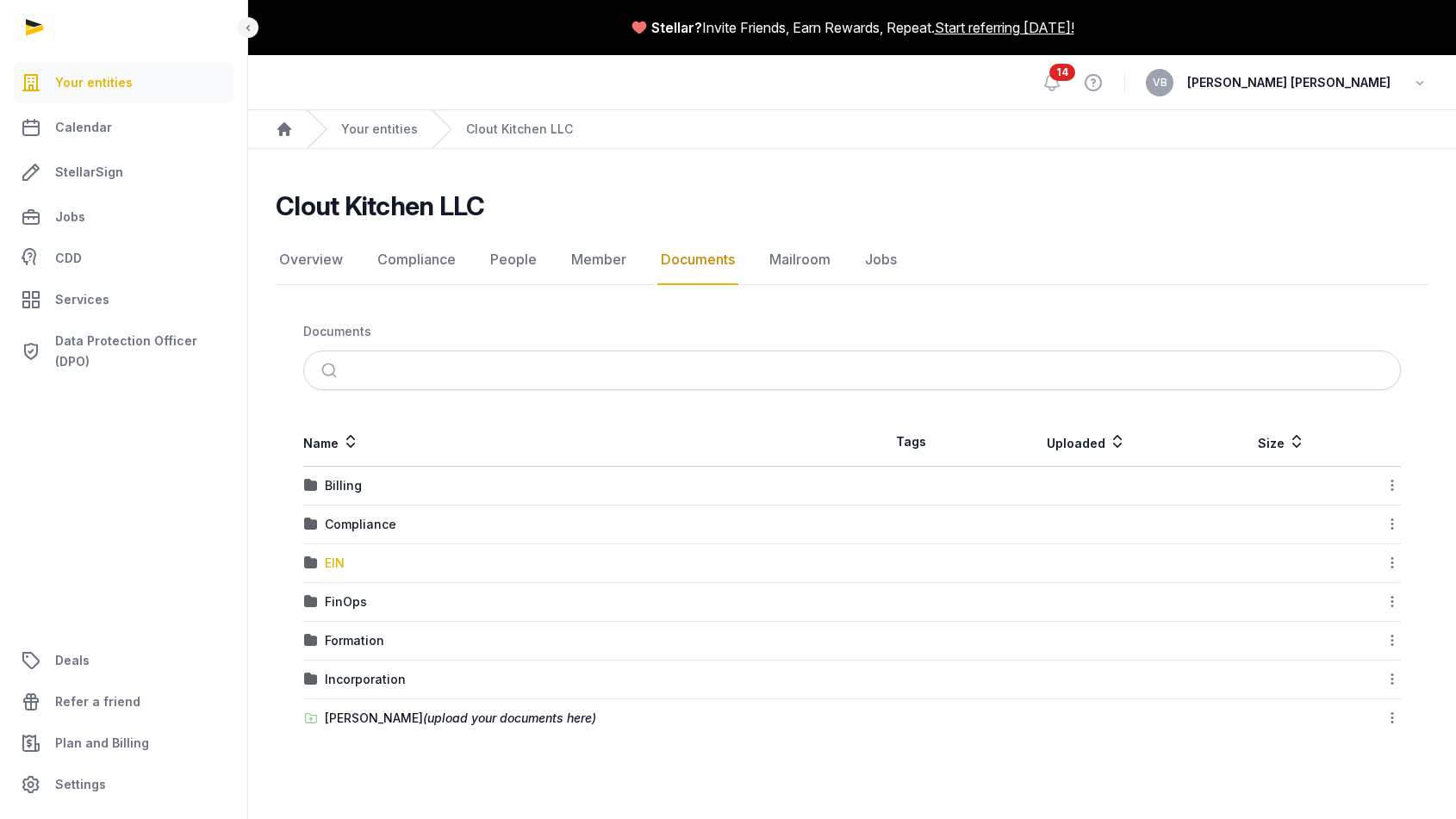
click at [329, 558] on div "EIN" at bounding box center [335, 563] width 20 height 17
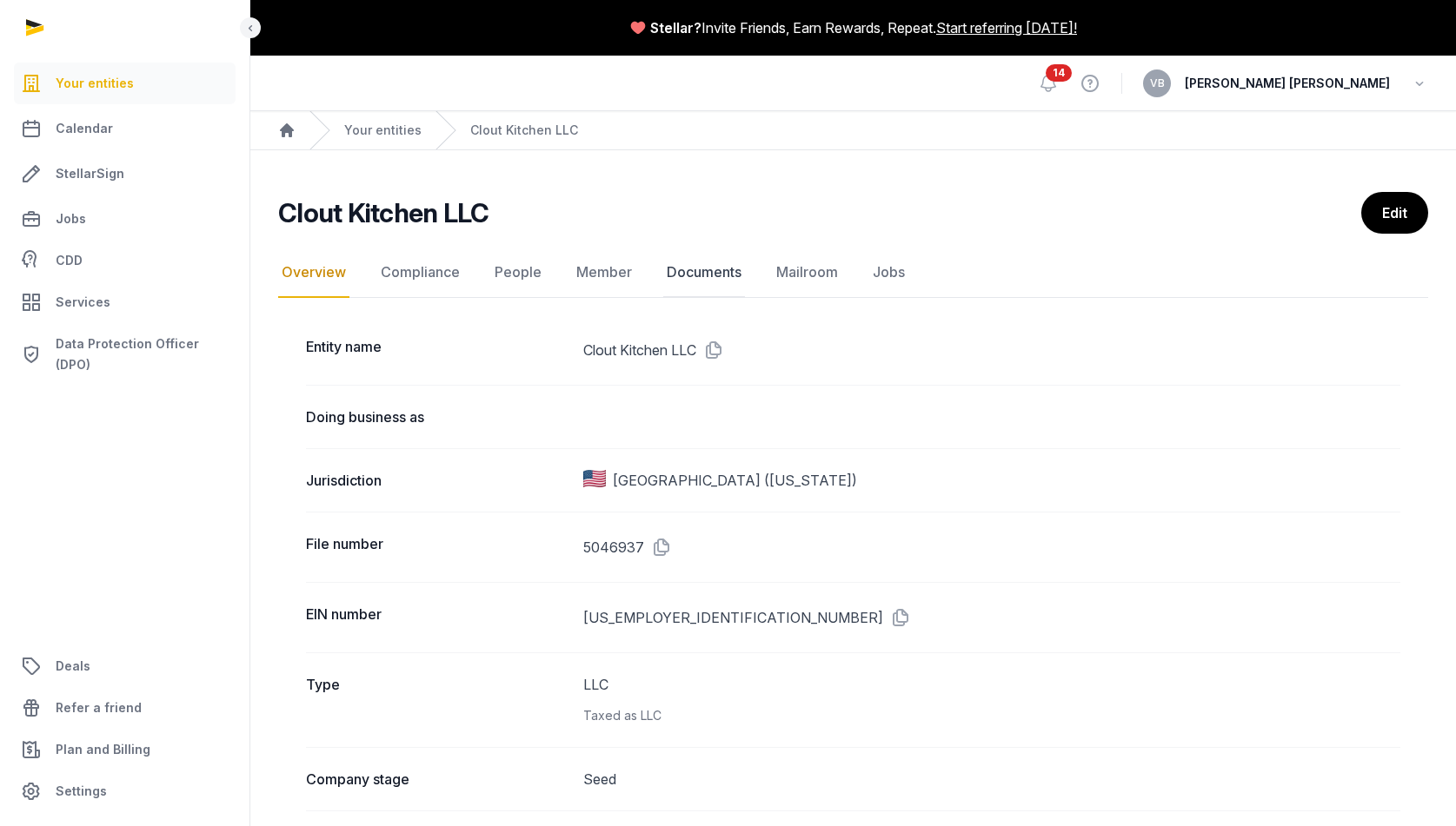
click at [721, 271] on link "Documents" at bounding box center [704, 273] width 82 height 50
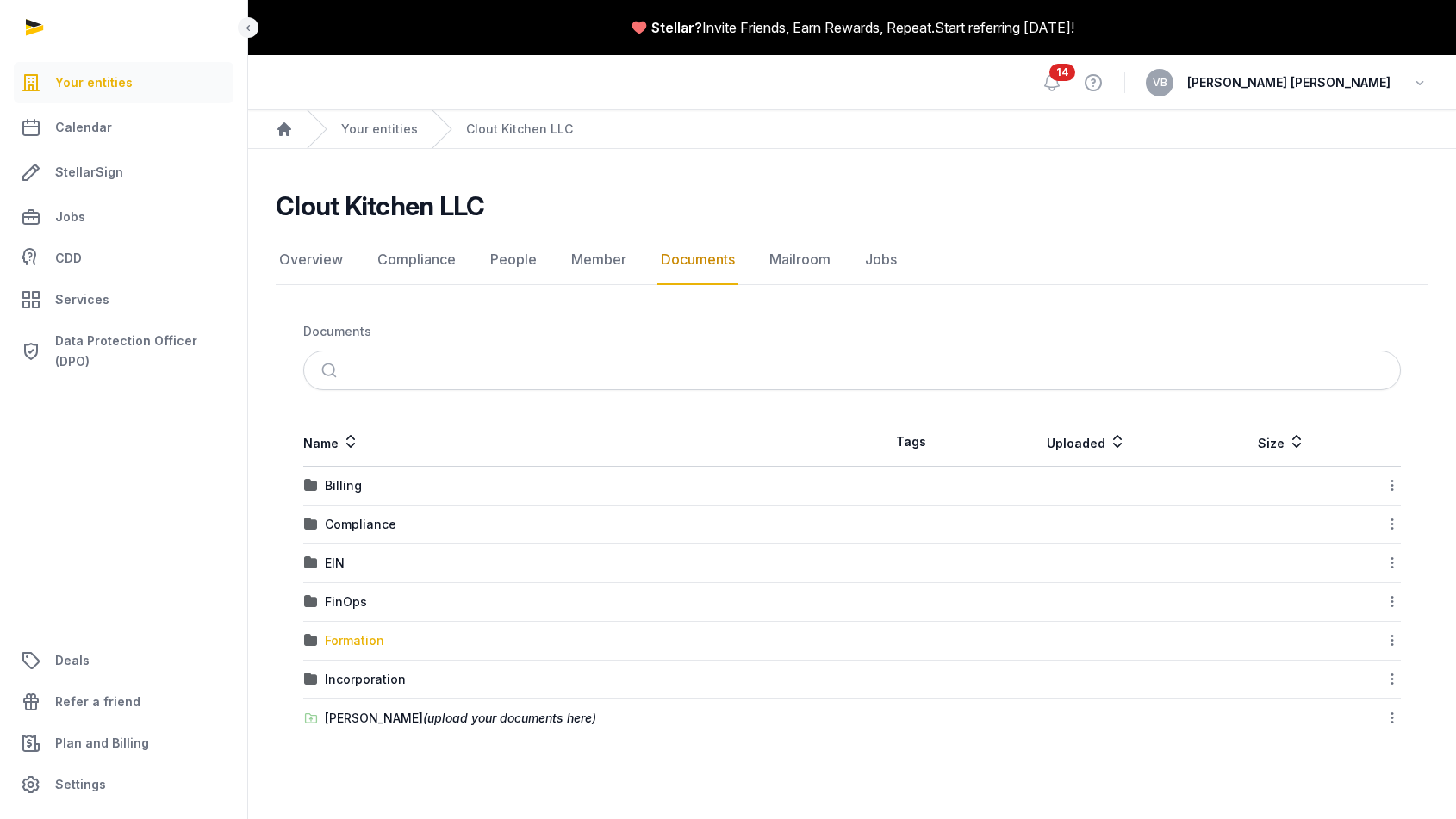
click at [345, 633] on div "Formation" at bounding box center [354, 640] width 60 height 17
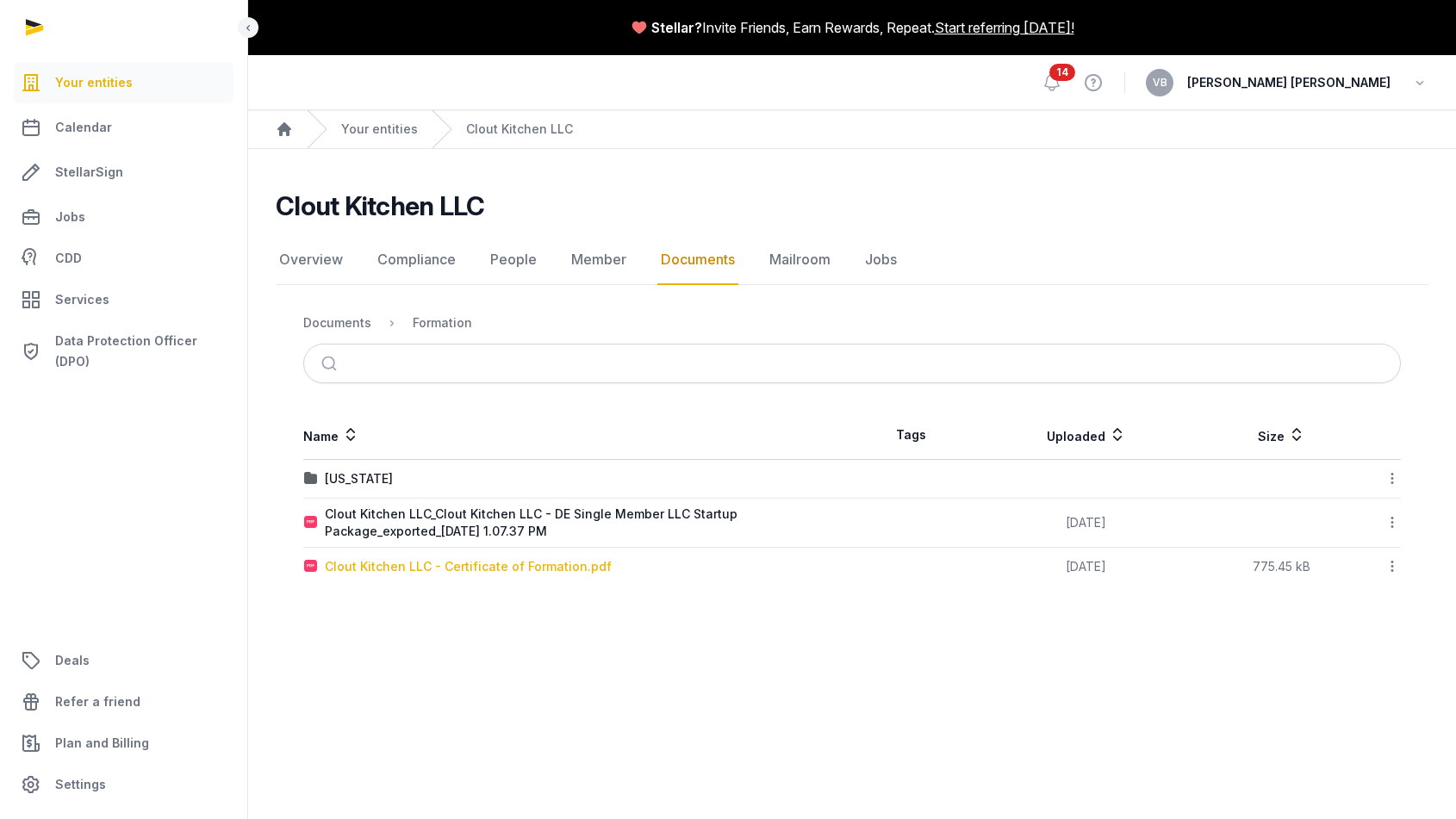
click at [495, 571] on div "Clout Kitchen LLC - Certificate of Formation.pdf" at bounding box center [468, 567] width 287 height 17
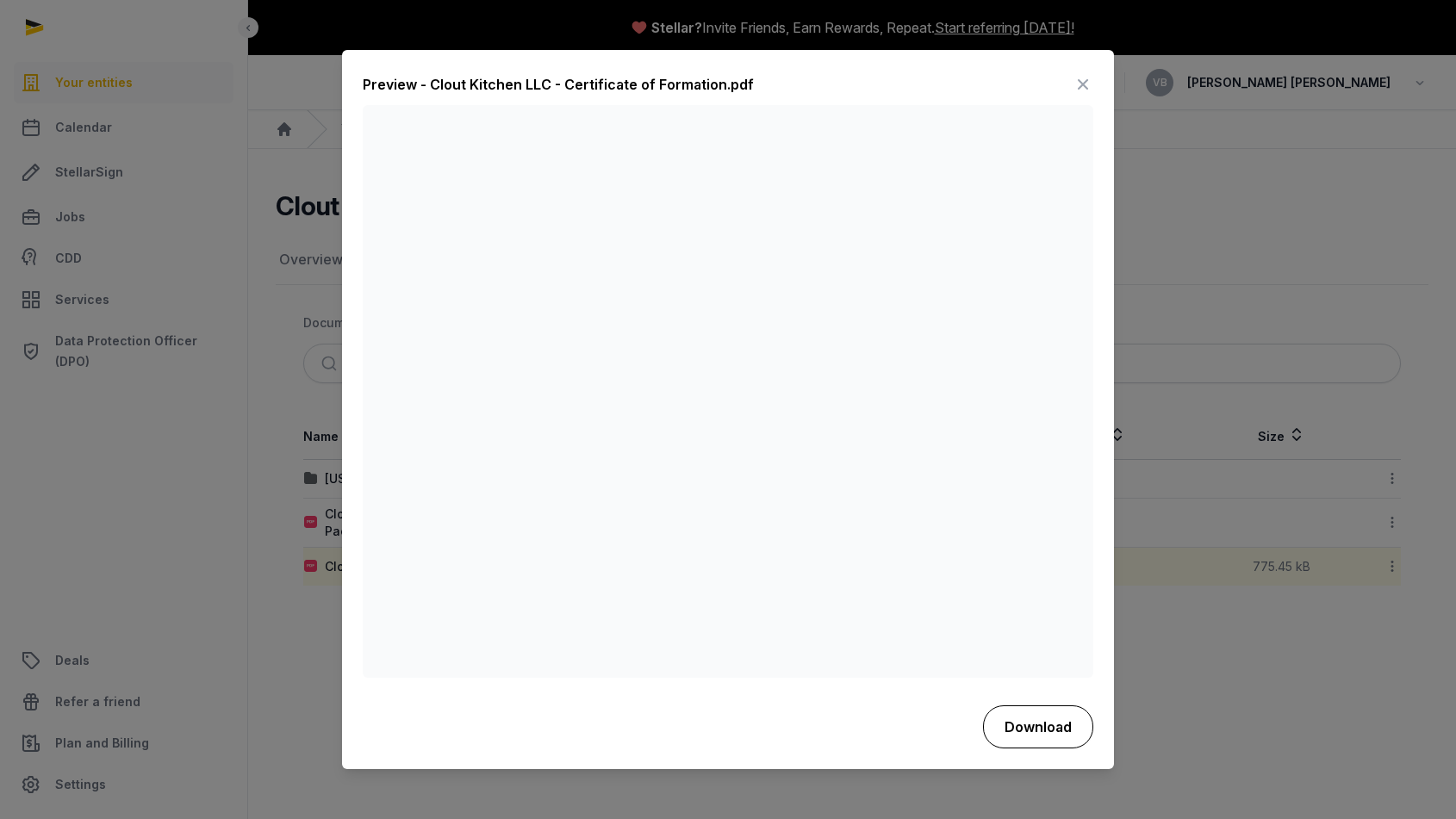
click at [1046, 723] on button "Download" at bounding box center [1038, 727] width 110 height 43
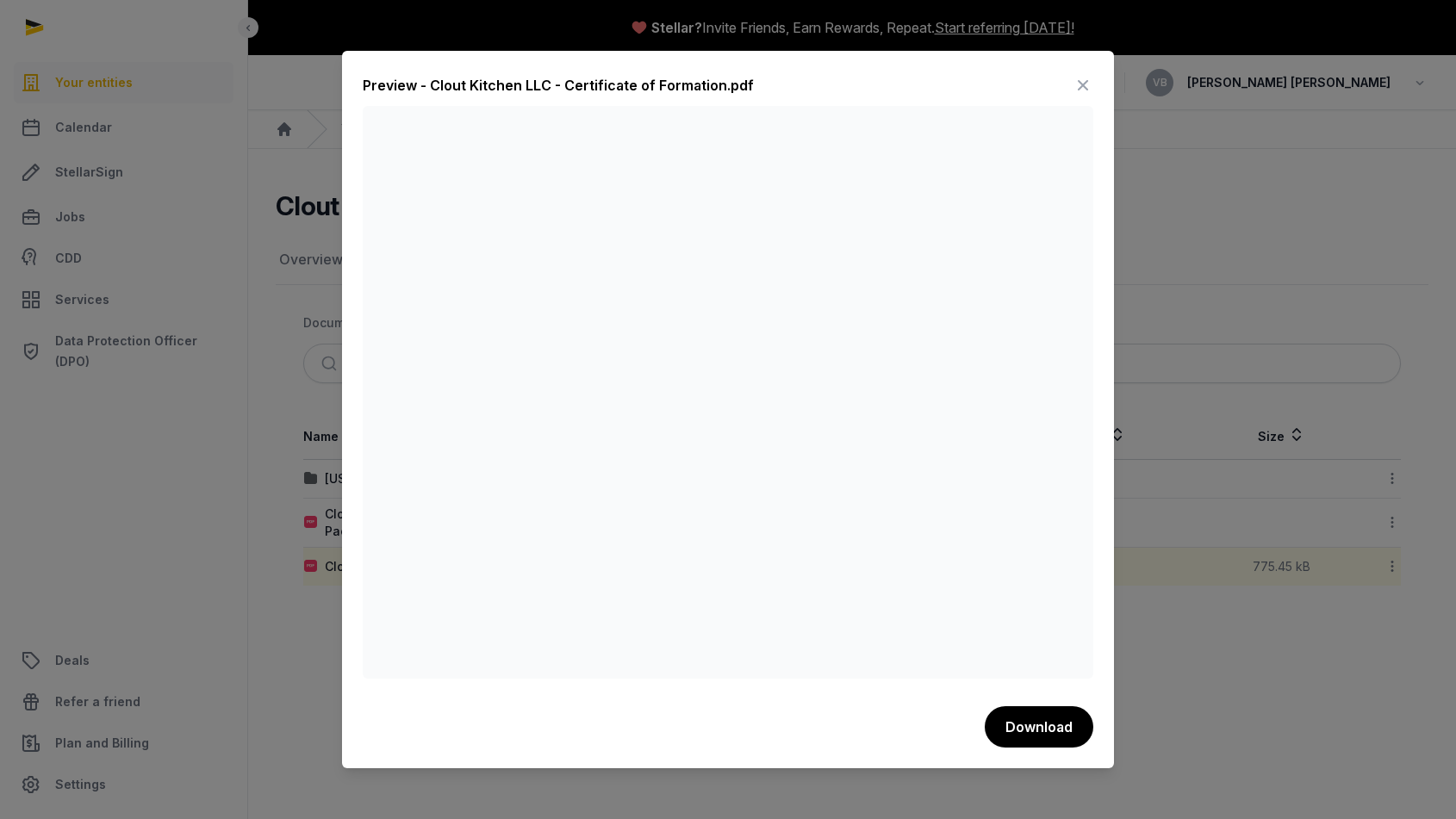
click at [1186, 258] on div at bounding box center [728, 410] width 1456 height 819
